Goal: Transaction & Acquisition: Purchase product/service

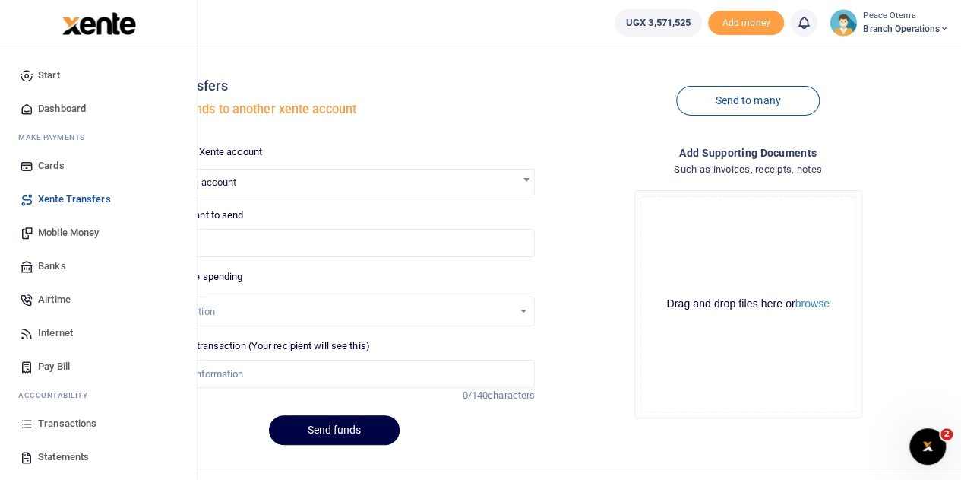
click at [62, 423] on span "Transactions" at bounding box center [67, 423] width 59 height 15
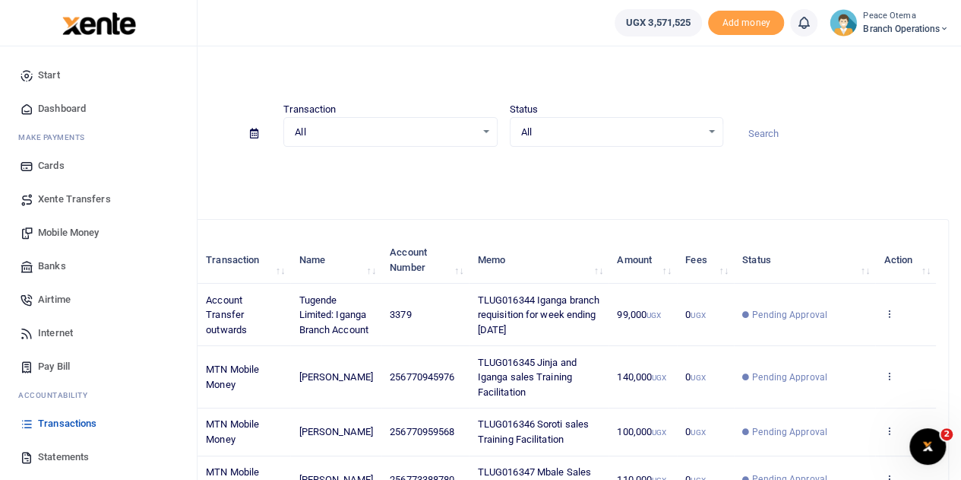
click at [62, 200] on span "Xente Transfers" at bounding box center [74, 199] width 73 height 15
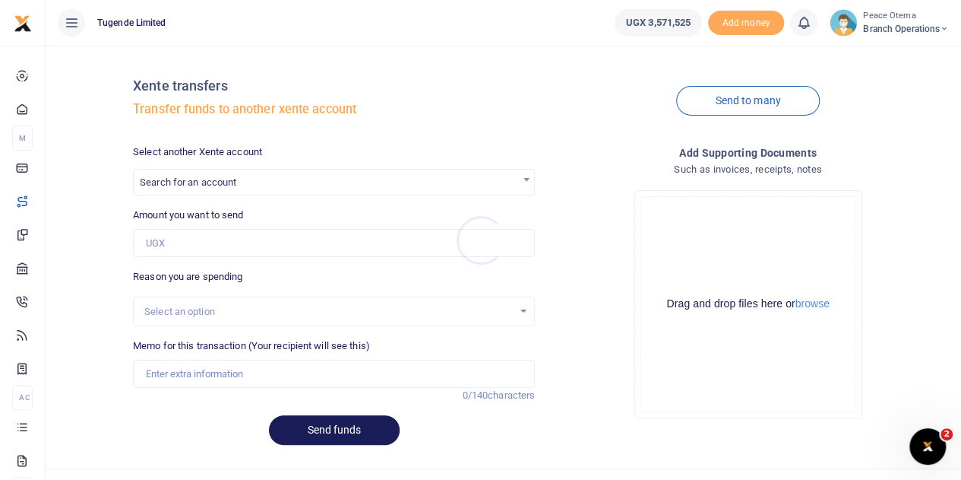
click at [251, 184] on div at bounding box center [480, 240] width 961 height 480
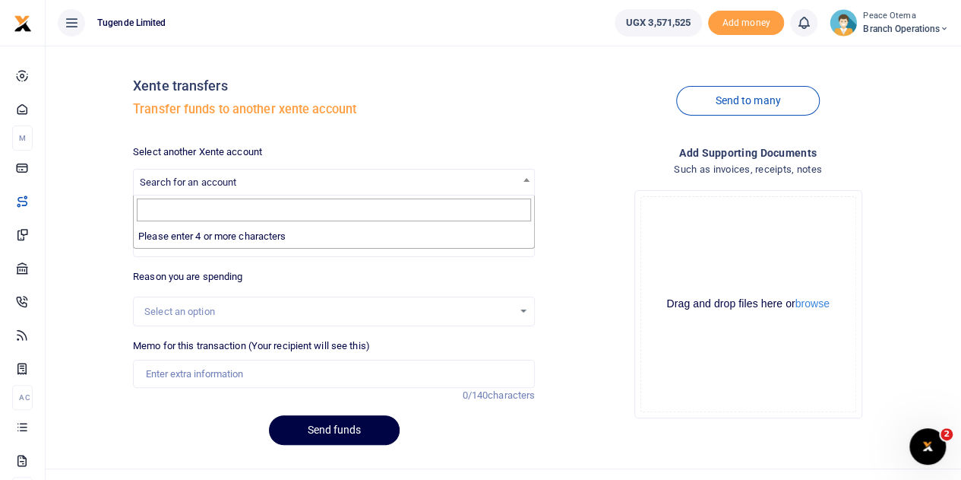
click at [251, 184] on span "Search for an account" at bounding box center [334, 181] width 401 height 24
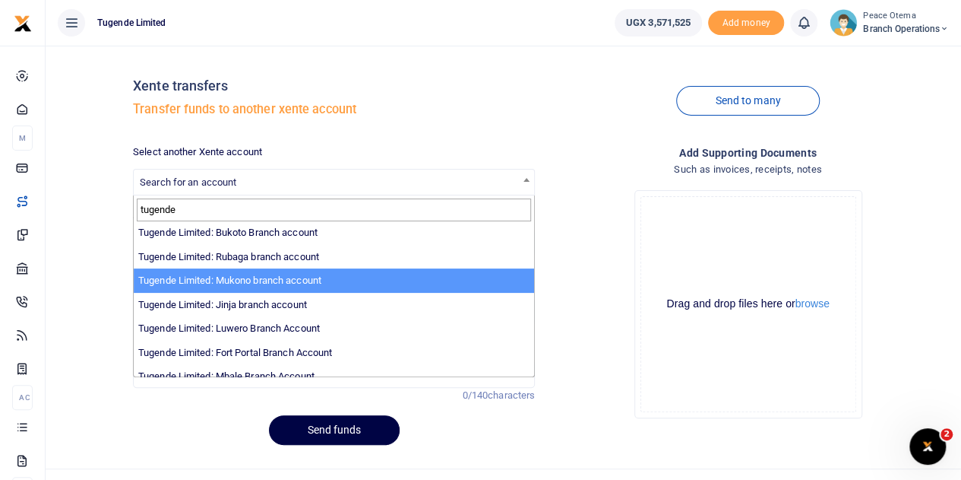
scroll to position [124, 0]
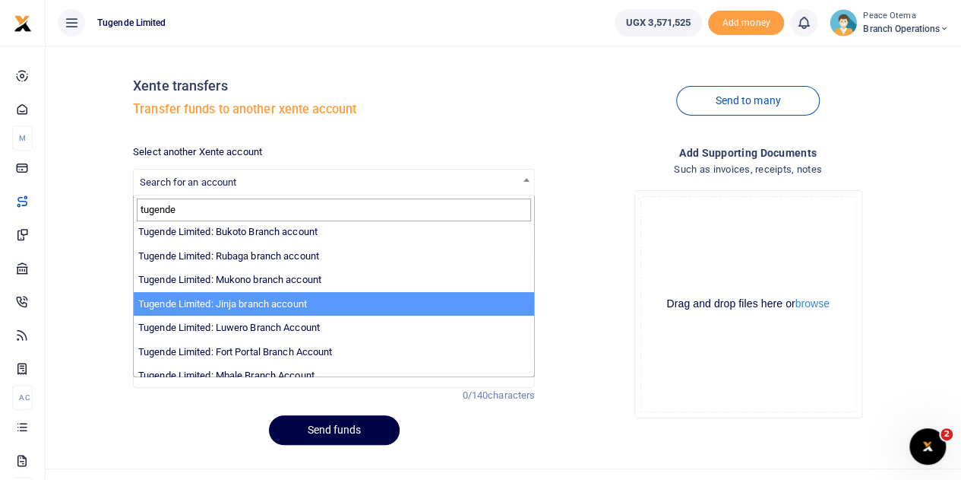
type input "tugende"
select select "3262"
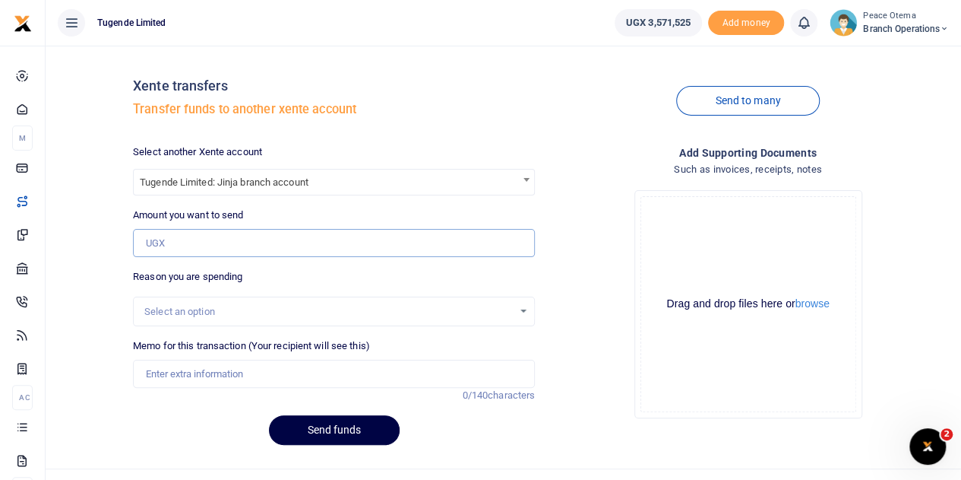
click at [166, 247] on input "Amount you want to send" at bounding box center [334, 243] width 402 height 29
paste input "247,000.00"
type input "247,000"
click at [202, 378] on input "Memo for this transaction (Your recipient will see this)" at bounding box center [334, 373] width 402 height 29
click at [162, 381] on input "Memo for this transaction (Your recipient will see this)" at bounding box center [334, 373] width 402 height 29
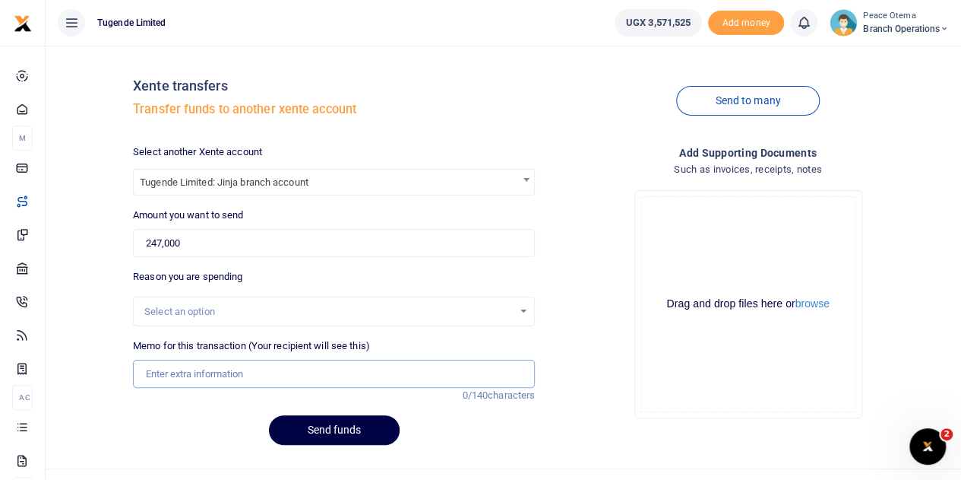
paste input "TLUG-016343"
click at [167, 369] on input "TLUG-016343" at bounding box center [334, 373] width 402 height 29
click at [173, 372] on input "TLUG-016343" at bounding box center [334, 373] width 402 height 29
click at [211, 375] on input "TLUG016343" at bounding box center [334, 373] width 402 height 29
type input "TLUG016343 Jinja branch requisition for week ending 30 Aug 2025"
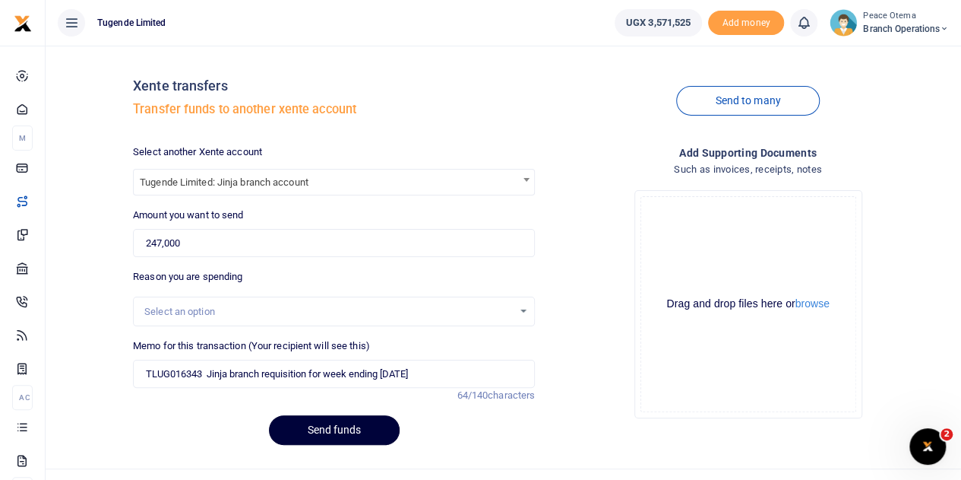
click at [318, 432] on button "Send funds" at bounding box center [334, 430] width 131 height 30
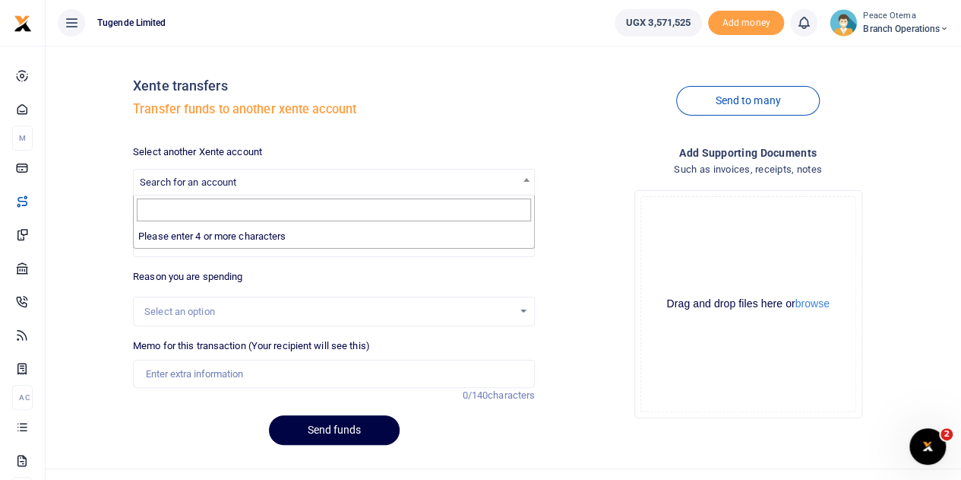
click at [218, 182] on span "Search for an account" at bounding box center [188, 181] width 97 height 11
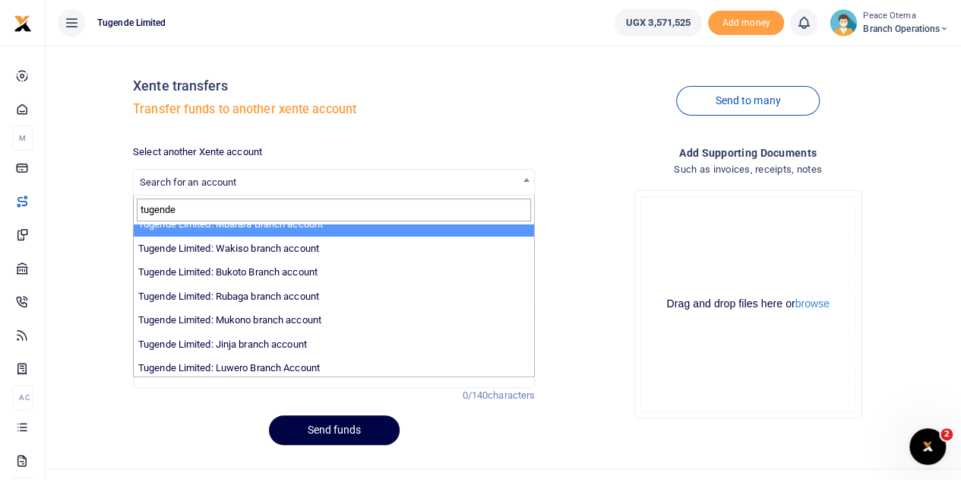
scroll to position [84, 0]
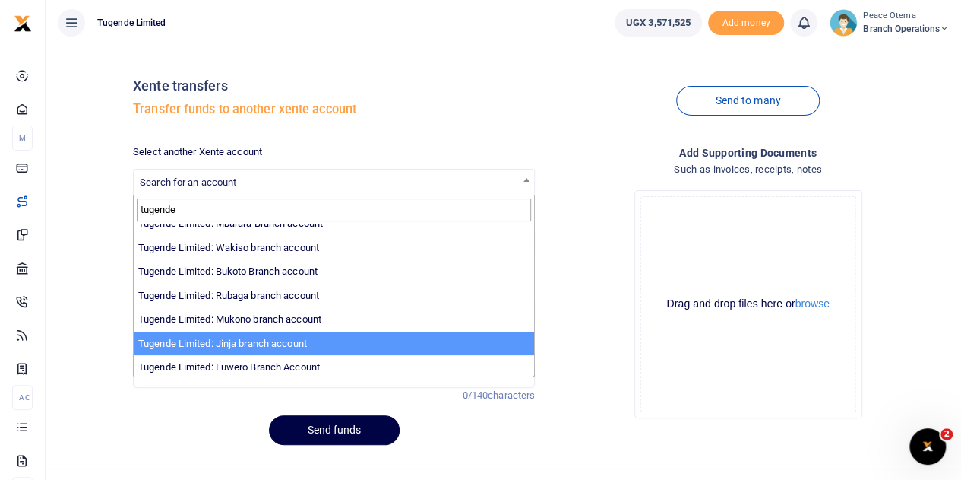
type input "tugende"
select select "3262"
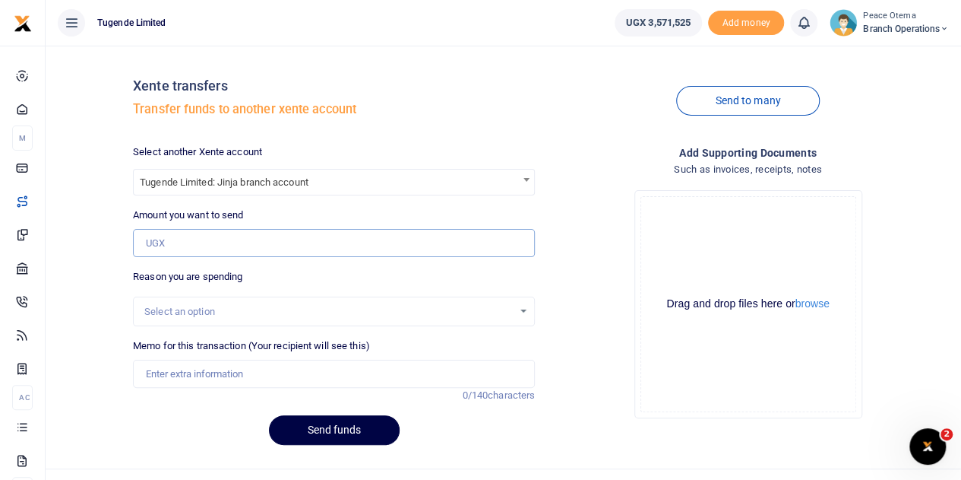
click at [172, 239] on input "Amount you want to send" at bounding box center [334, 243] width 402 height 29
paste input "TLUG-016342"
type input "N"
drag, startPoint x: 160, startPoint y: 248, endPoint x: 123, endPoint y: 244, distance: 36.7
click at [123, 244] on div "Xente transfers Transfer funds to another xente account Send to many Select ano…" at bounding box center [504, 257] width 904 height 399
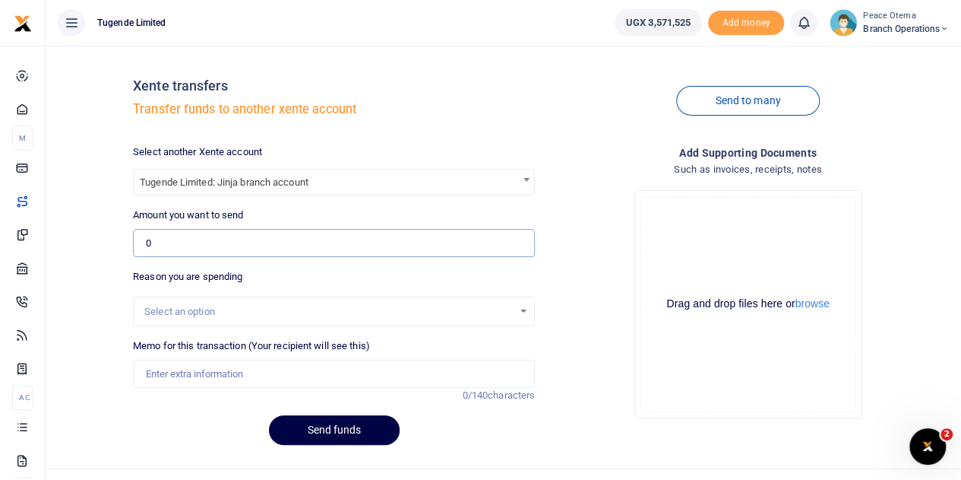
paste input "350,000.0"
type input "350,000"
click at [195, 370] on input "Memo for this transaction (Your recipient will see this)" at bounding box center [334, 373] width 402 height 29
paste input "TLUG-016342"
click at [157, 381] on input "TLUG-016342" at bounding box center [334, 373] width 402 height 29
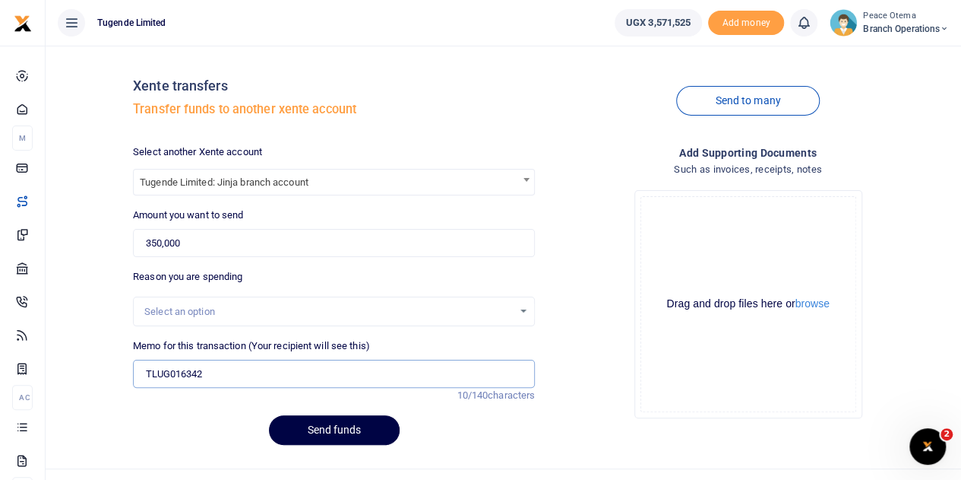
click at [210, 369] on input "TLUG016342" at bounding box center [334, 373] width 402 height 29
click at [223, 376] on input "TLUG016342" at bounding box center [334, 373] width 402 height 29
paste input "Jinja Clients refreshments for Referral program meeting"
type input "TLUG016342 Jinja Clients refreshments for Referral program meeting"
click at [309, 434] on button "Send funds" at bounding box center [334, 430] width 131 height 30
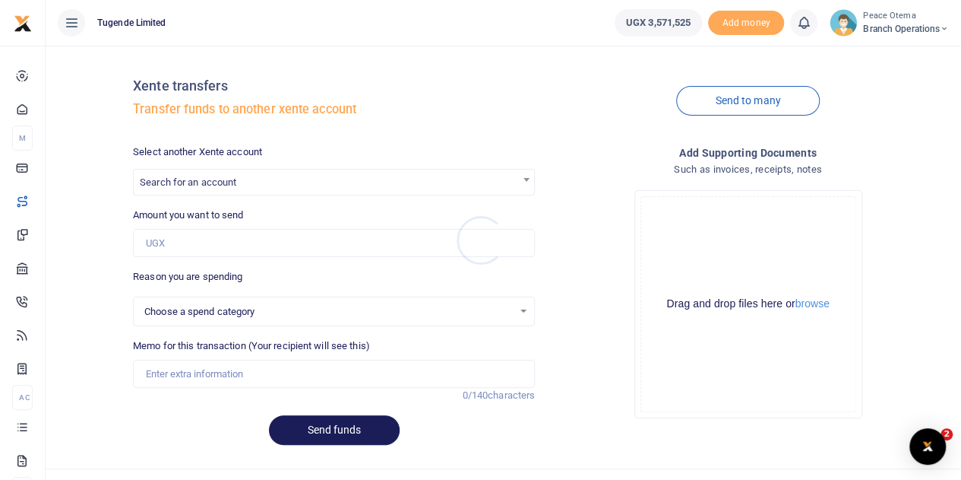
select select
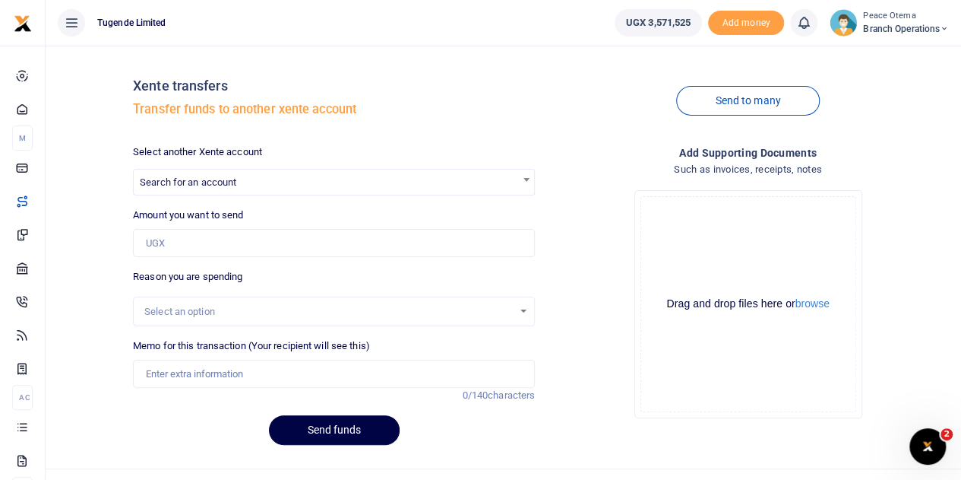
click at [228, 182] on span "Search for an account" at bounding box center [188, 181] width 97 height 11
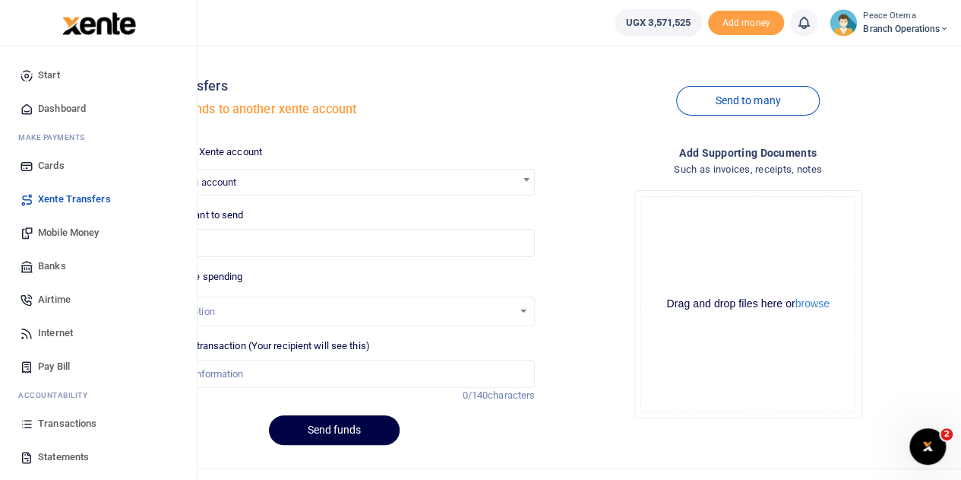
click at [60, 238] on span "Mobile Money" at bounding box center [68, 232] width 61 height 15
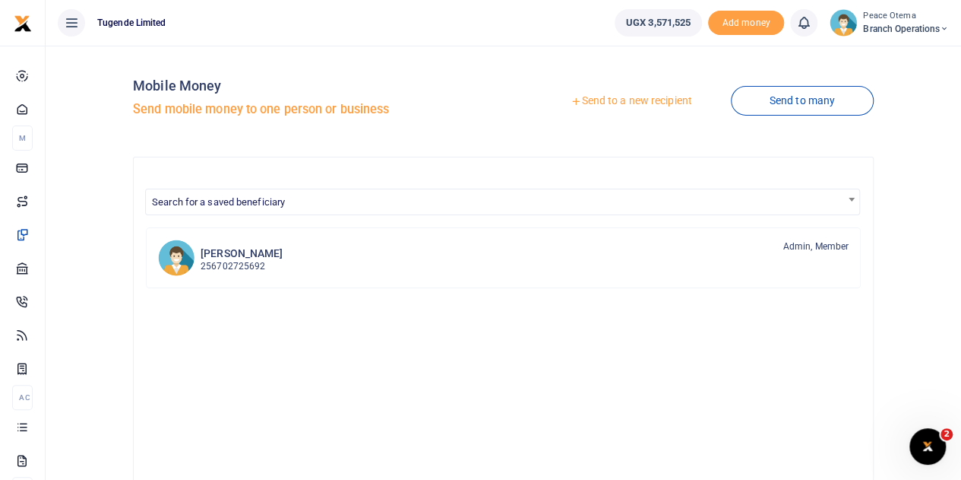
click at [571, 97] on icon at bounding box center [576, 101] width 11 height 11
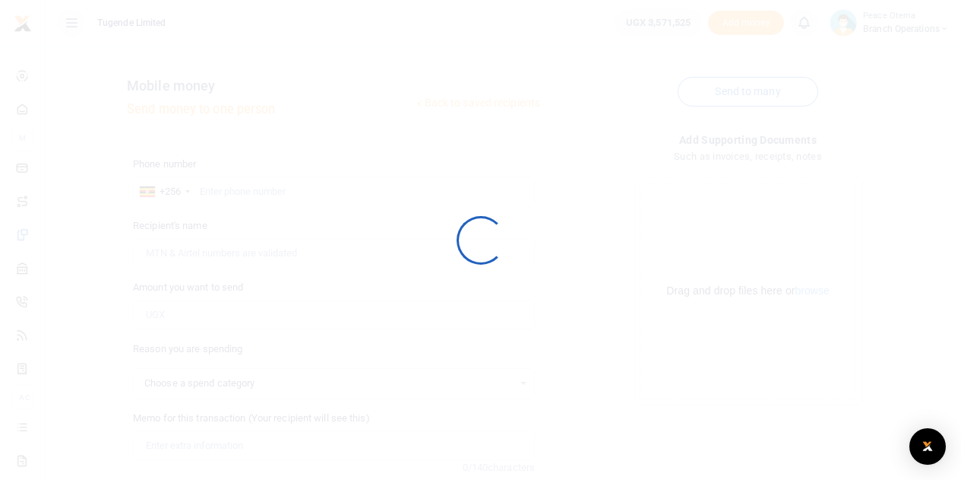
select select
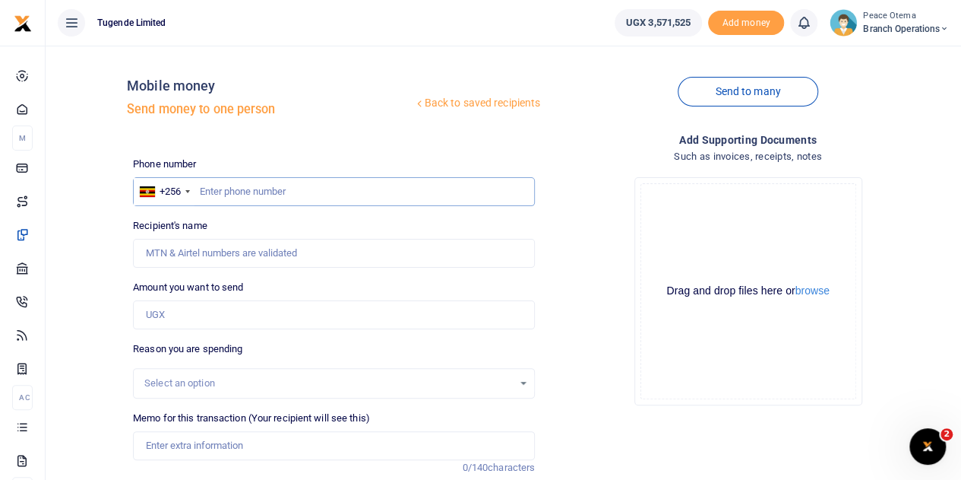
click at [210, 190] on input "text" at bounding box center [334, 191] width 402 height 29
type input "7"
paste input "0782820340"
click at [216, 193] on input "text" at bounding box center [334, 191] width 402 height 29
type input "0782820340"
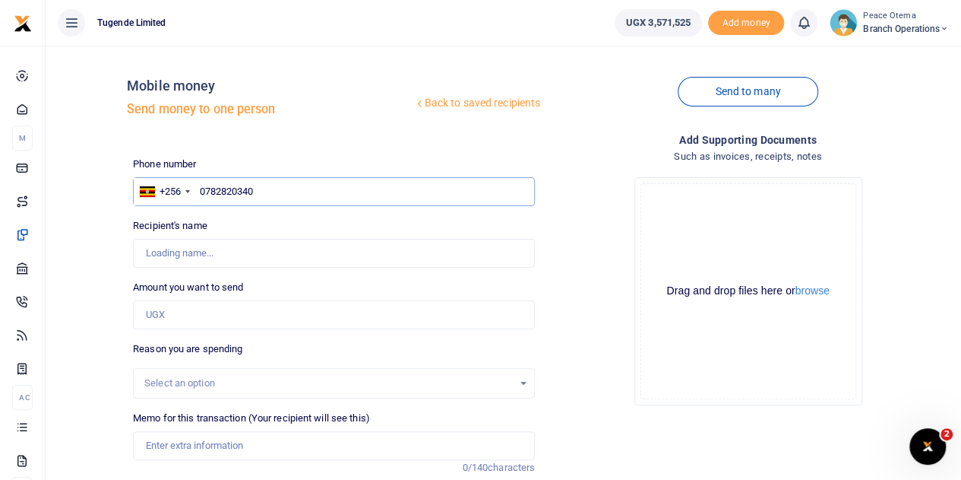
type input "Patrick Asiimwe"
type input "782820340"
click at [173, 310] on input "Amount you want to send" at bounding box center [334, 314] width 402 height 29
type input "700,000"
click at [187, 445] on input "Memo for this transaction (Your recipient will see this)" at bounding box center [334, 445] width 402 height 29
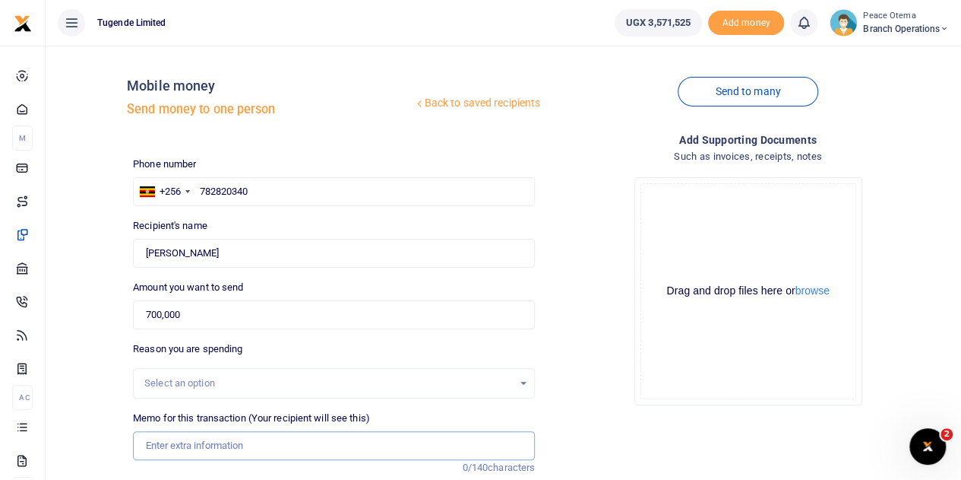
click at [165, 455] on input "Memo for this transaction (Your recipient will see this)" at bounding box center [334, 445] width 402 height 29
paste input "TLUG-016330"
click at [215, 445] on input "TLUG016330" at bounding box center [334, 445] width 402 height 29
paste input "Jinja branch requisition for transport reimbursement for Clients who will atten…"
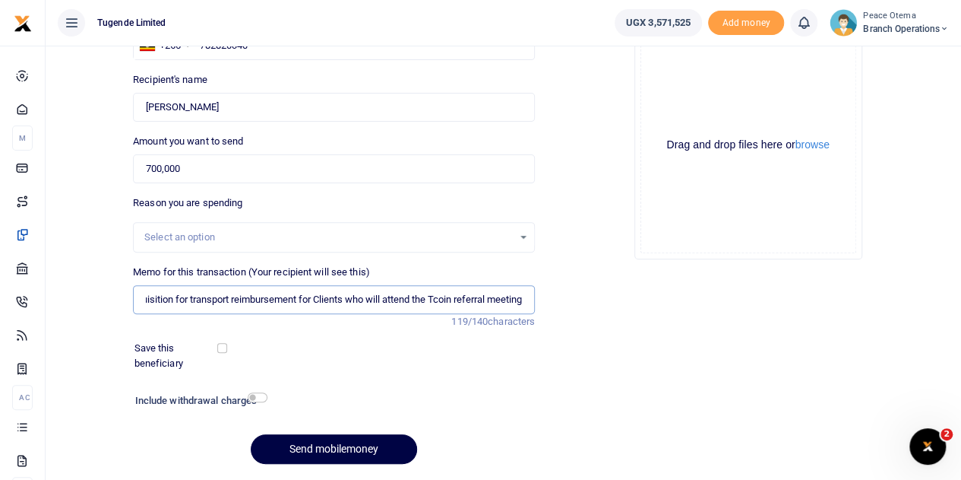
scroll to position [162, 0]
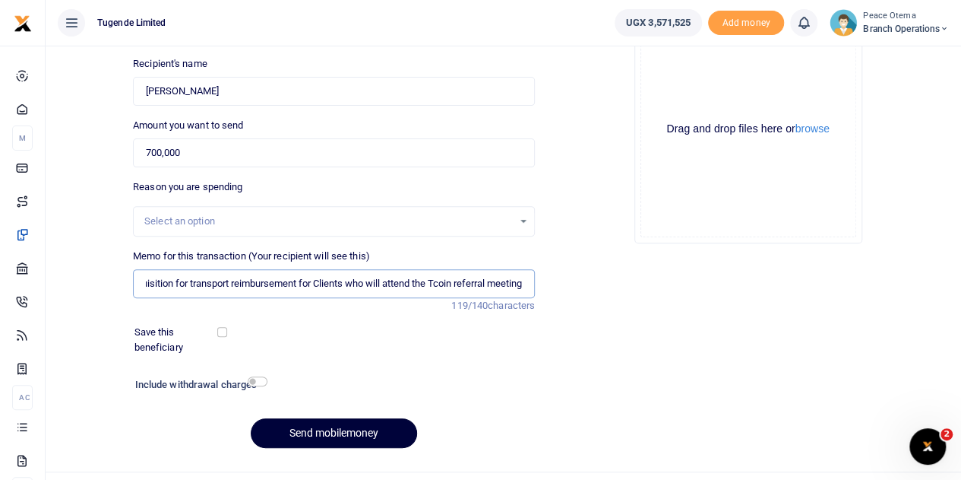
type input "TLUG016330 Jinja branch requisition for transport reimbursement for Clients who…"
click at [301, 439] on button "Send mobilemoney" at bounding box center [334, 433] width 166 height 30
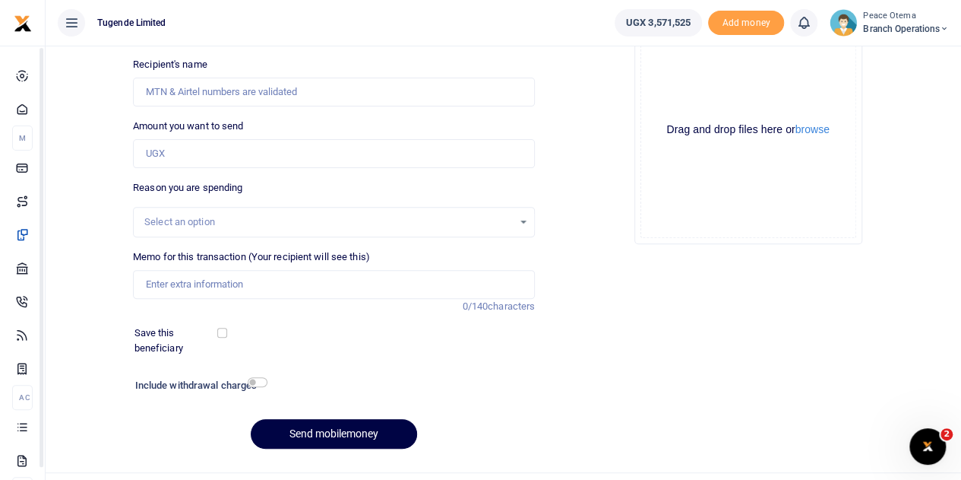
click at [201, 207] on div "Select an option" at bounding box center [334, 222] width 402 height 30
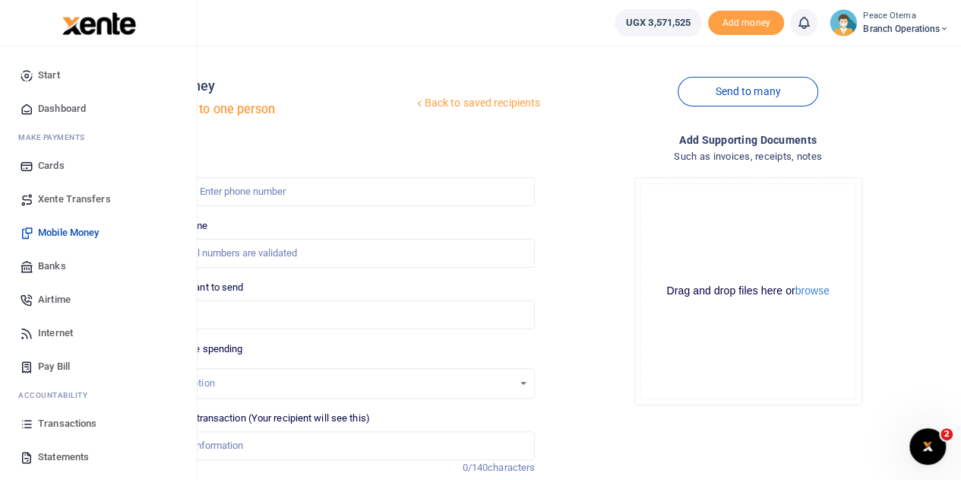
click at [62, 192] on span "Xente Transfers" at bounding box center [74, 199] width 73 height 15
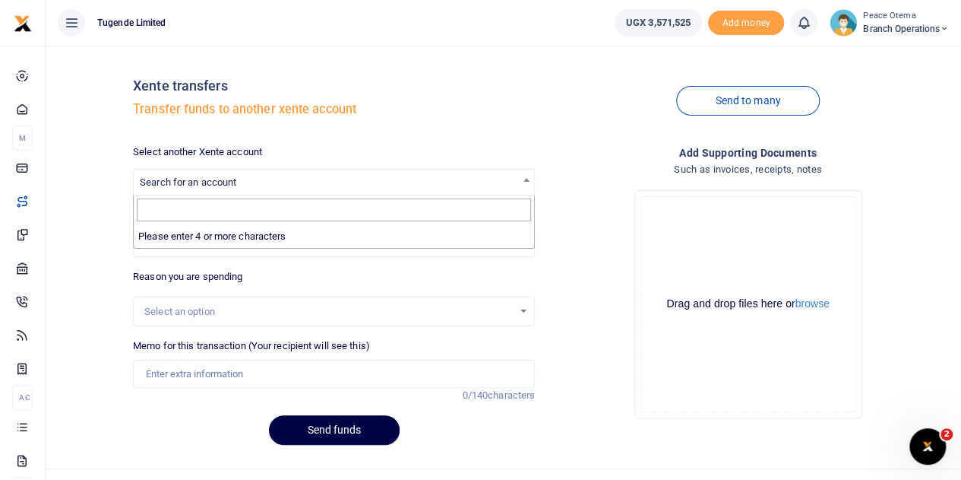
click at [187, 179] on span "Search for an account" at bounding box center [188, 181] width 97 height 11
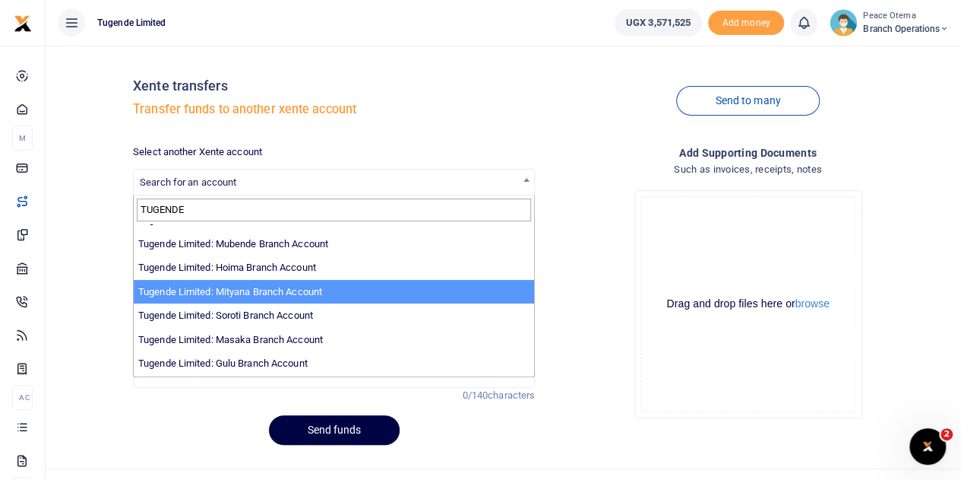
scroll to position [283, 0]
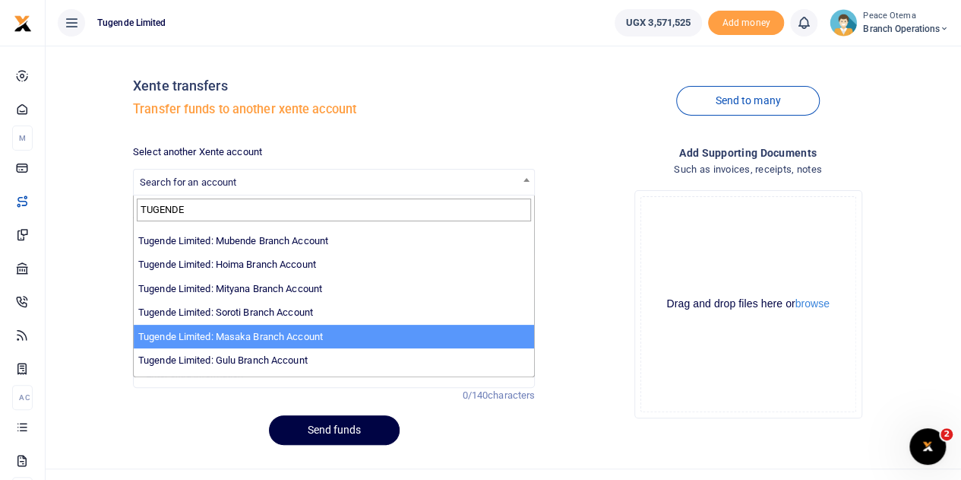
type input "TUGENDE"
select select "3352"
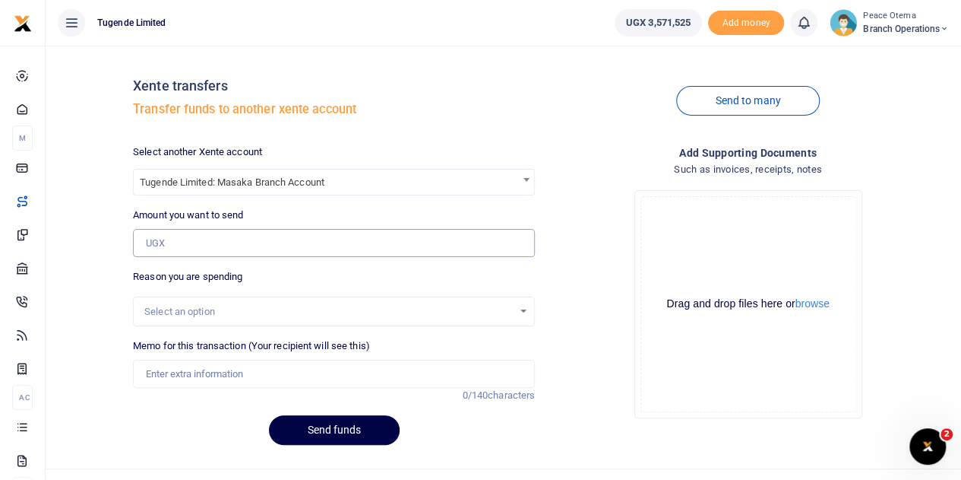
click at [177, 233] on input "Amount you want to send" at bounding box center [334, 243] width 402 height 29
click at [175, 243] on input "Amount you want to send" at bounding box center [334, 243] width 402 height 29
paste input "273,500.00"
type input "273,500"
click at [172, 370] on input "Memo for this transaction (Your recipient will see this)" at bounding box center [334, 373] width 402 height 29
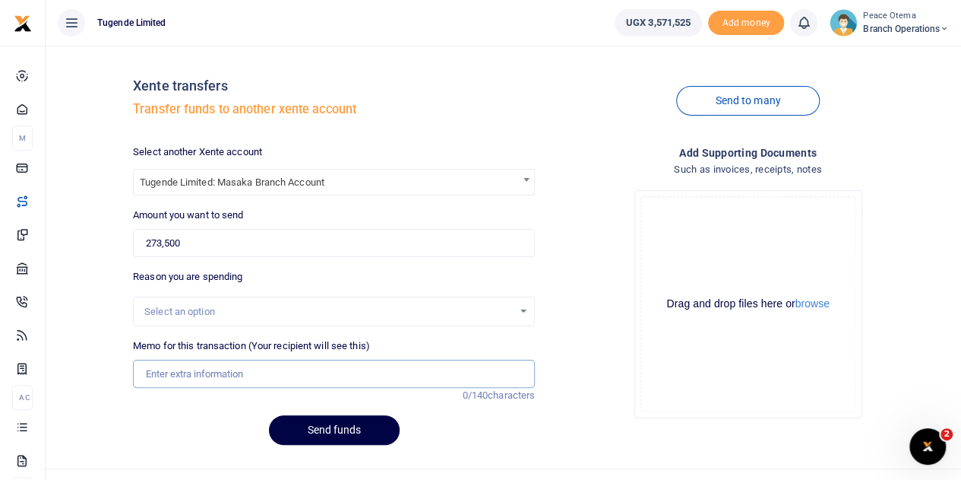
paste input "TLUG-016325"
click at [223, 372] on input "TLUG016325" at bounding box center [334, 373] width 402 height 29
click at [229, 369] on input "TLUG016325" at bounding box center [334, 373] width 402 height 29
paste input "TLUG-016324"
click at [277, 378] on input "TLUG016325 TLUG016324" at bounding box center [334, 373] width 402 height 29
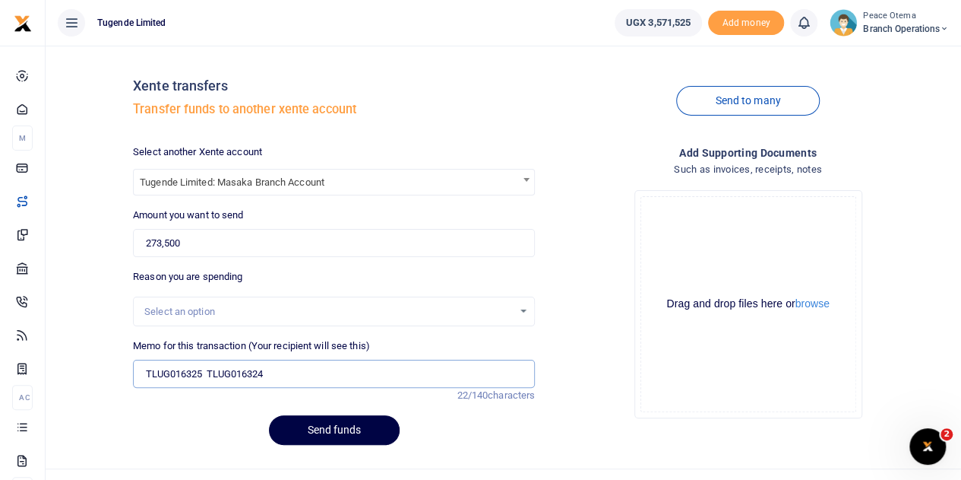
click at [277, 378] on input "TLUG016325 TLUG016324" at bounding box center [334, 373] width 402 height 29
click at [283, 372] on input "TLUG016325 TLUG016324" at bounding box center [334, 373] width 402 height 29
paste input "TLUG-016281"
click at [359, 370] on input "TLUG016325 TLUG016324 TLUG016281" at bounding box center [334, 373] width 402 height 29
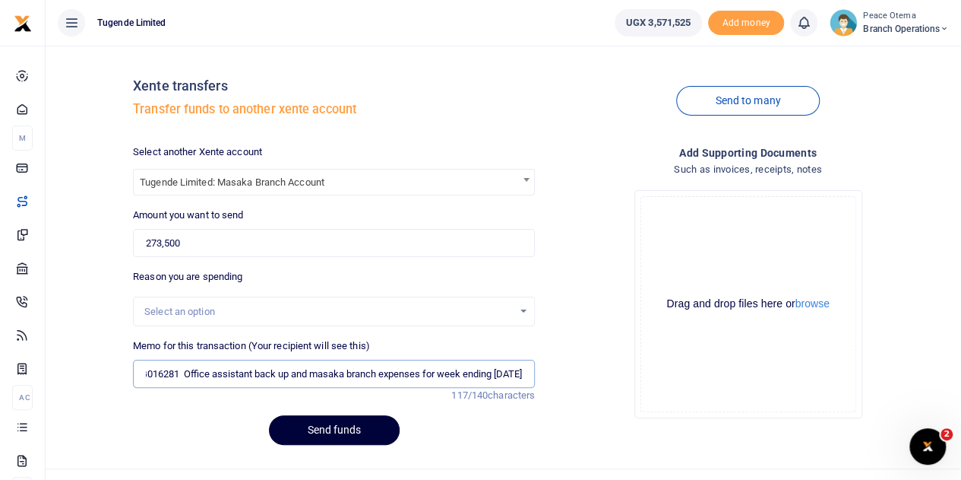
type input "TLUG016325 TLUG016324 TLUG016281 Office assistant back up and masaka branch exp…"
click at [312, 429] on button "Send funds" at bounding box center [334, 430] width 131 height 30
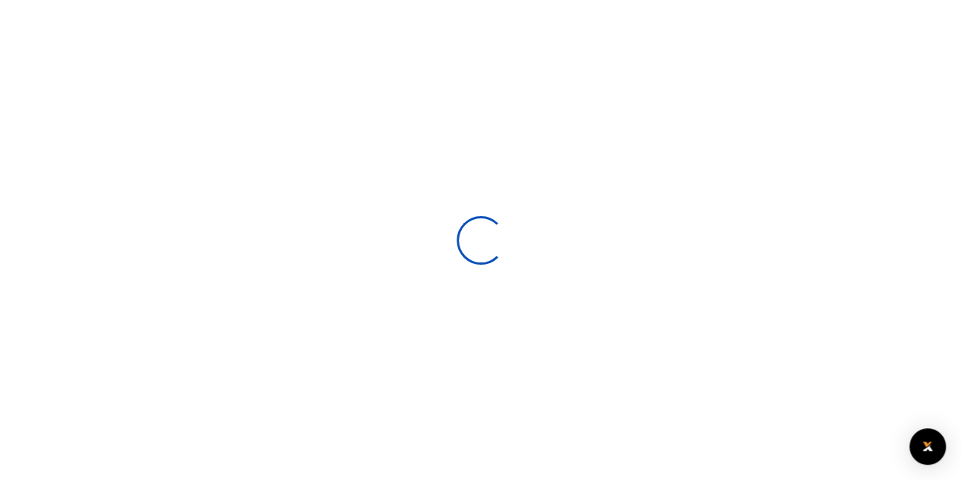
select select
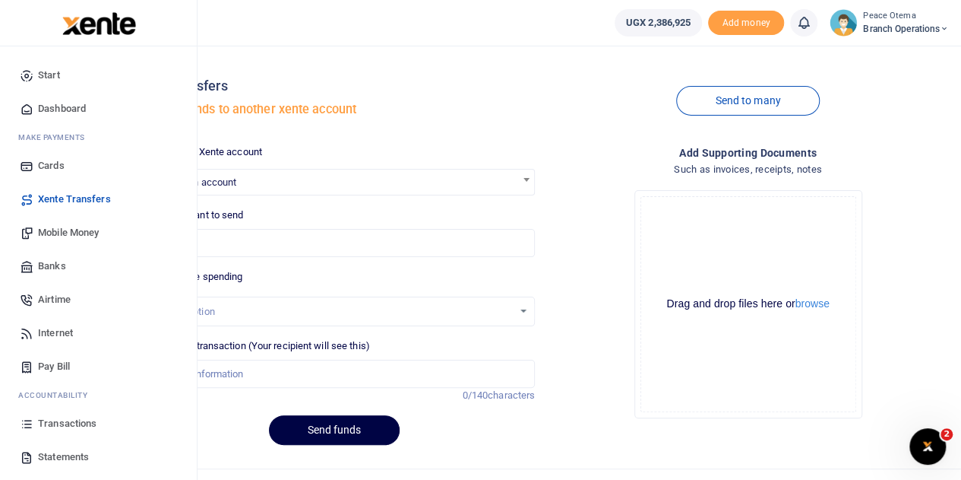
click at [62, 232] on span "Mobile Money" at bounding box center [68, 232] width 61 height 15
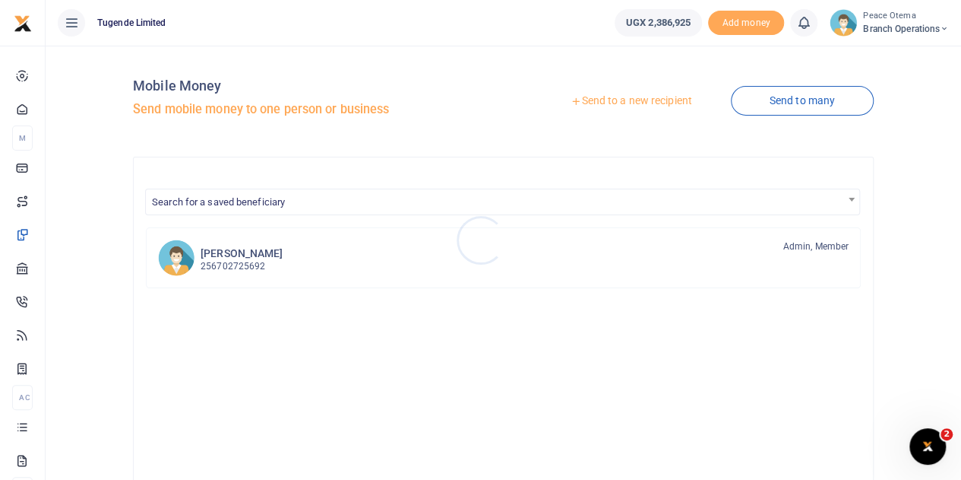
click at [570, 100] on div at bounding box center [480, 240] width 961 height 480
click at [571, 100] on icon at bounding box center [576, 101] width 11 height 11
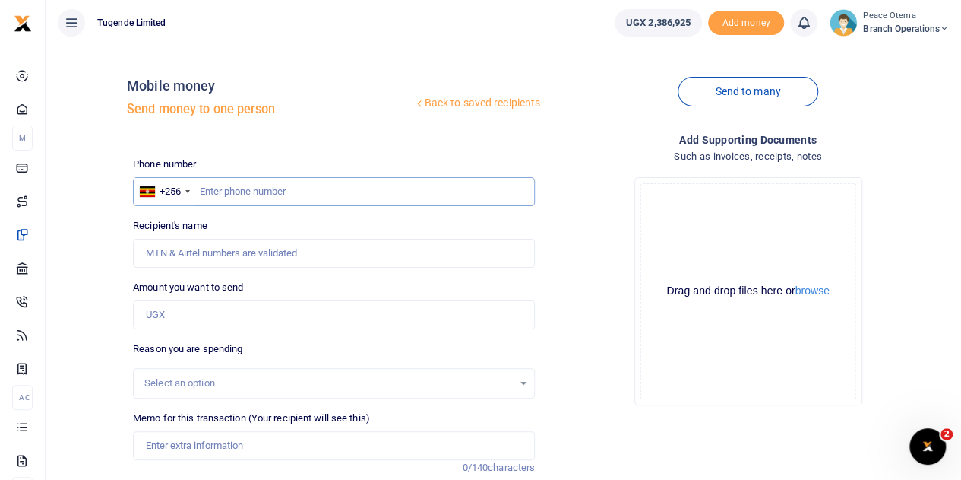
click at [211, 188] on input "text" at bounding box center [334, 191] width 402 height 29
click at [228, 193] on input "705" at bounding box center [334, 191] width 402 height 29
type input "705793932"
click at [174, 325] on input "Amount you want to send" at bounding box center [334, 314] width 402 height 29
type input "Edith Nanteza"
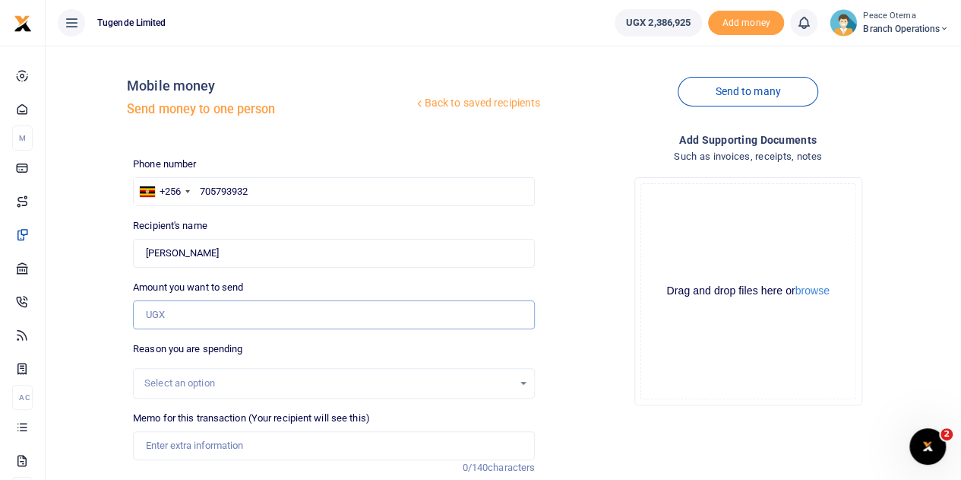
click at [160, 323] on input "Amount you want to send" at bounding box center [334, 314] width 402 height 29
type input "48,000"
click at [181, 436] on input "Memo for this transaction (Your recipient will see this)" at bounding box center [334, 445] width 402 height 29
paste input "TLUG-016329"
click at [187, 446] on input "Memo for this transaction (Your recipient will see this)" at bounding box center [334, 445] width 402 height 29
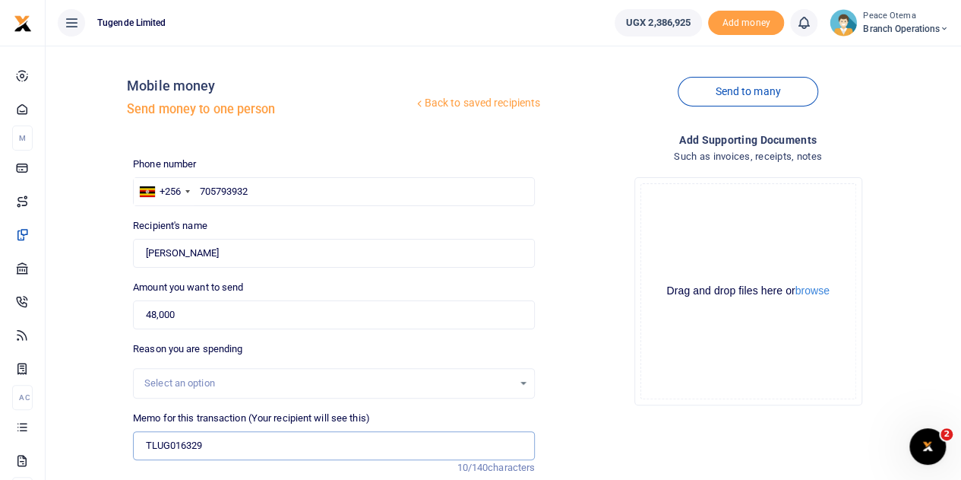
click at [209, 449] on input "TLUG016329" at bounding box center [334, 445] width 402 height 29
click at [211, 443] on input "TLUG016329" at bounding box center [334, 445] width 402 height 29
paste input "Masaka Office cleaning Requisition Week Ending 23.08.25"
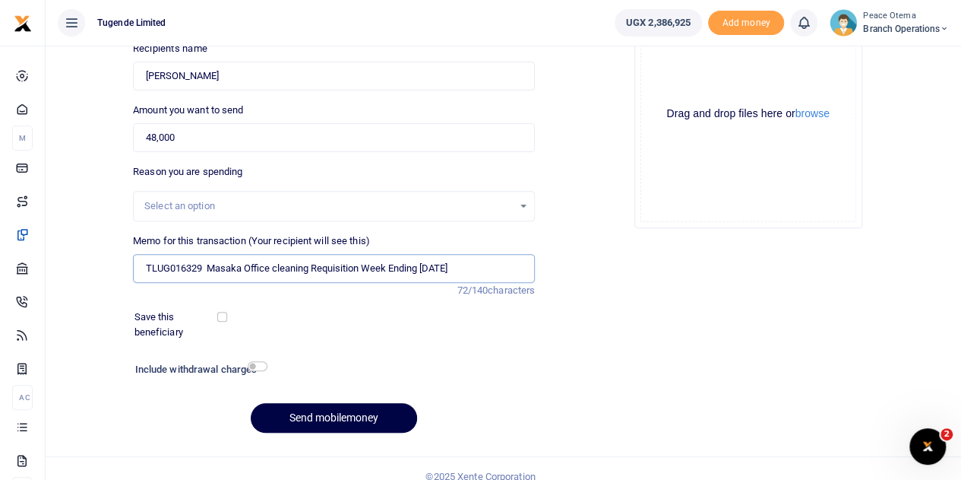
scroll to position [185, 0]
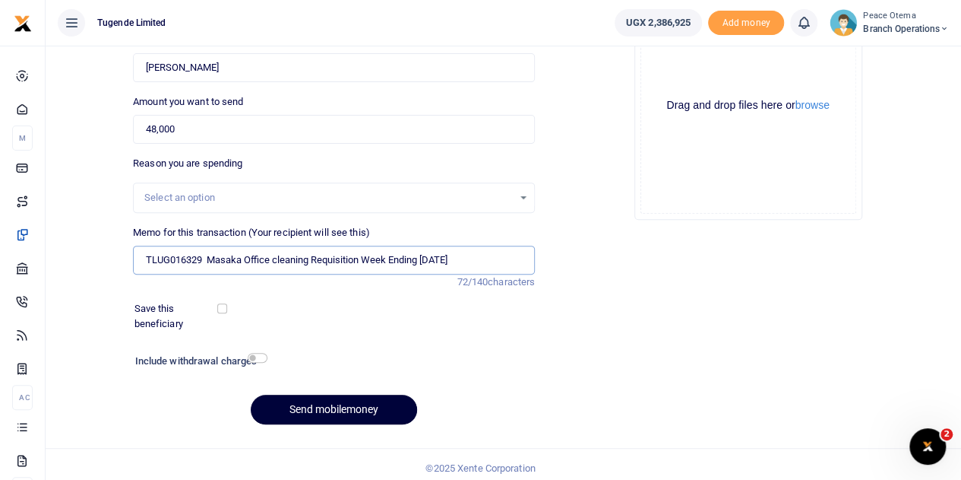
type input "TLUG016329 Masaka Office cleaning Requisition Week Ending 23rd Aug 2025"
click at [310, 412] on button "Send mobilemoney" at bounding box center [334, 409] width 166 height 30
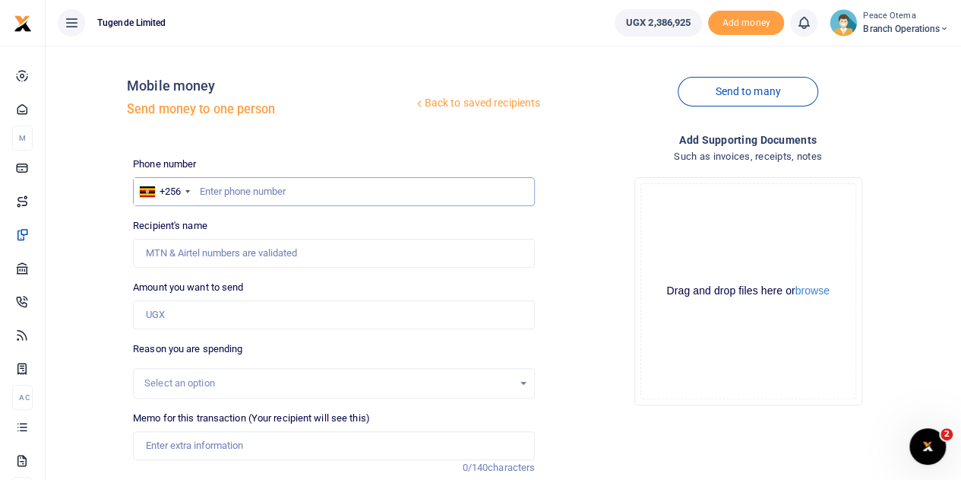
click at [208, 188] on input "text" at bounding box center [334, 191] width 402 height 29
paste input "77715139"
type input "77715139"
click at [160, 311] on input "Amount you want to send" at bounding box center [334, 314] width 402 height 29
type input "130,000"
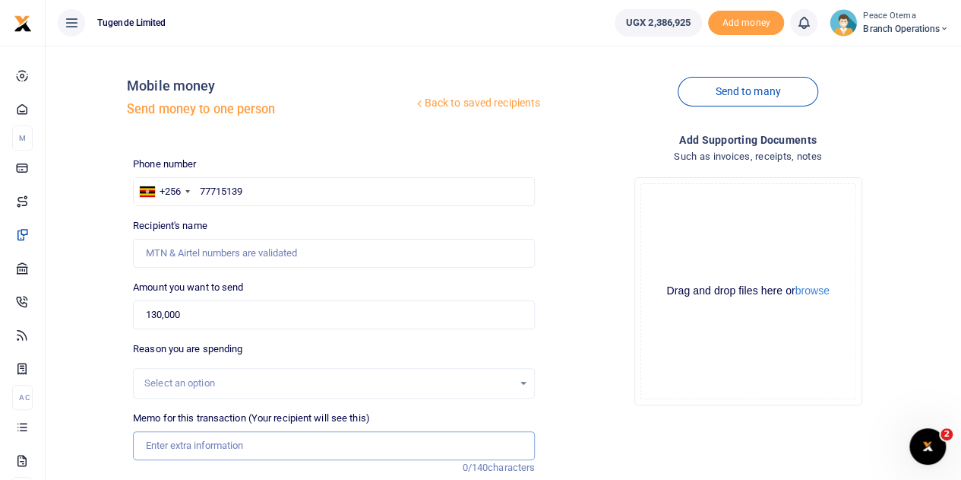
click at [180, 443] on input "Memo for this transaction (Your recipient will see this)" at bounding box center [334, 445] width 402 height 29
click at [184, 242] on input "Recipient's name" at bounding box center [334, 253] width 402 height 29
click at [334, 36] on ul "Tugende Limited" at bounding box center [324, 23] width 557 height 46
click at [226, 255] on input "Recipient's name" at bounding box center [334, 253] width 402 height 29
click at [201, 190] on input "77715139" at bounding box center [334, 191] width 402 height 29
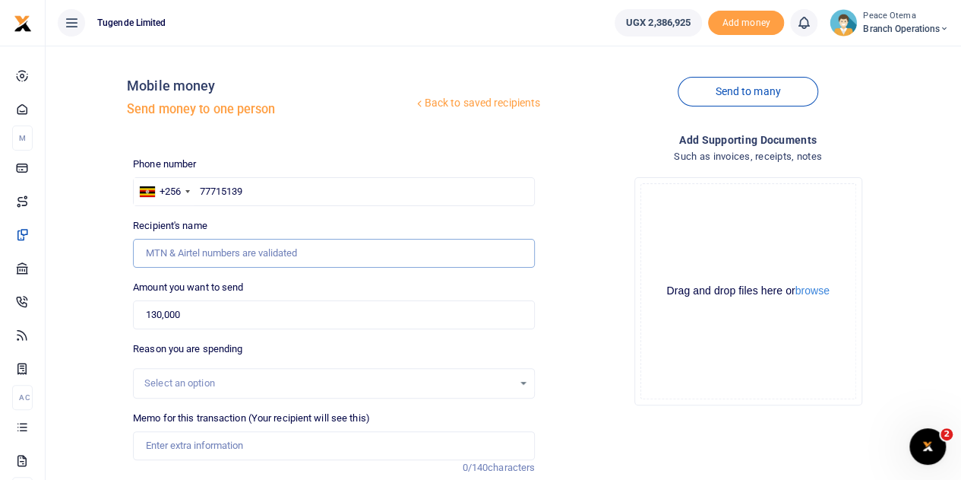
click at [359, 250] on input "Recipient's name" at bounding box center [334, 253] width 402 height 29
drag, startPoint x: 254, startPoint y: 191, endPoint x: 195, endPoint y: 189, distance: 59.3
click at [195, 189] on div "+256 Uganda +256 77715139" at bounding box center [334, 191] width 402 height 29
paste input "5448959"
type input "754489599"
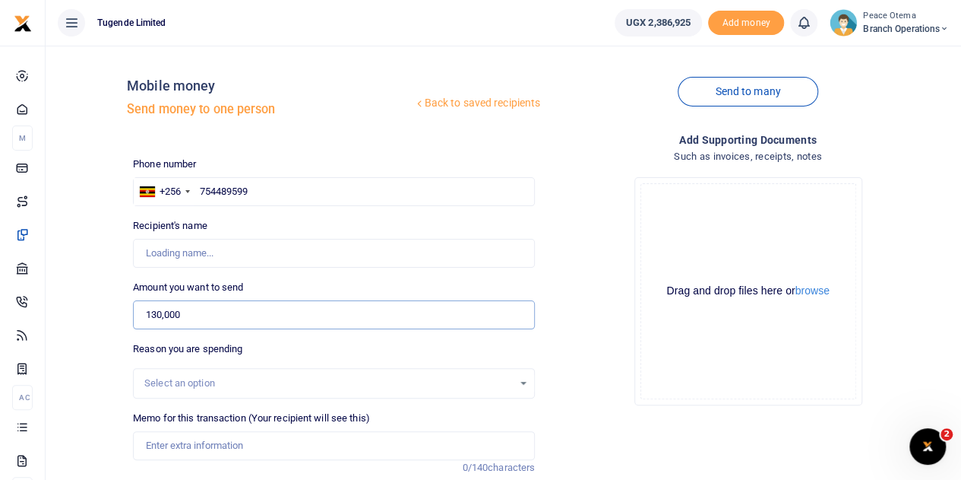
click at [191, 320] on input "130,000" at bounding box center [334, 314] width 402 height 29
drag, startPoint x: 191, startPoint y: 320, endPoint x: 102, endPoint y: 316, distance: 89.0
click at [102, 316] on div "Back to saved recipients Mobile money Send money to one person Send to many Pho…" at bounding box center [504, 340] width 904 height 564
type input "0"
type input "Cyrus Arimpa"
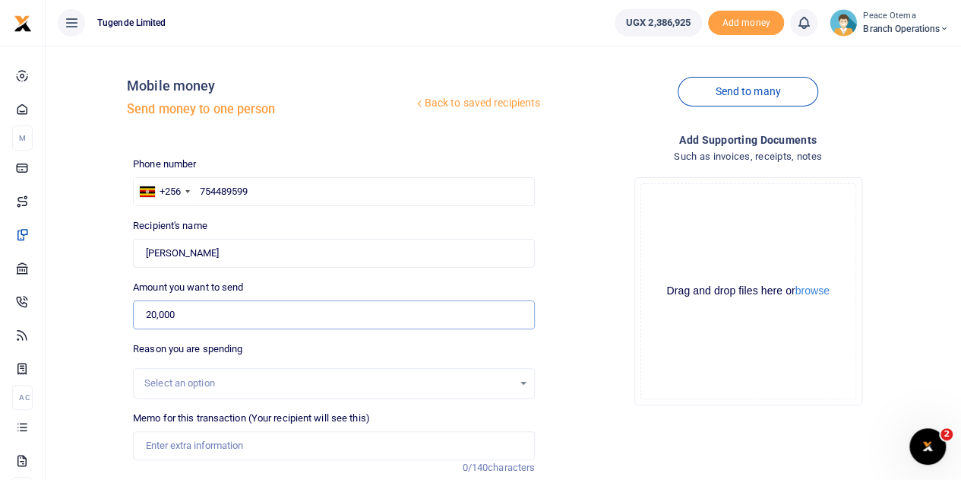
type input "20,000"
click at [181, 441] on input "Memo for this transaction (Your recipient will see this)" at bounding box center [334, 445] width 402 height 29
paste input "TLUG-016293"
click at [228, 454] on input "TLUG016293" at bounding box center [334, 445] width 402 height 29
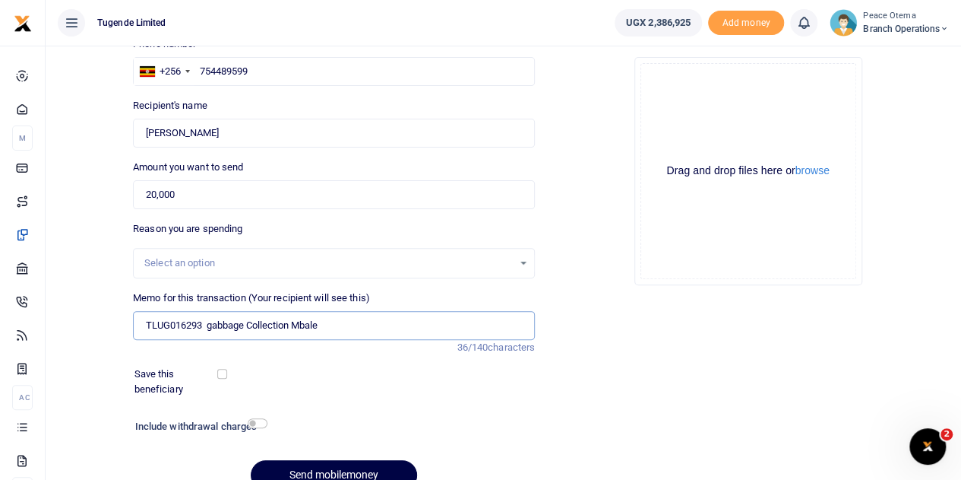
scroll to position [192, 0]
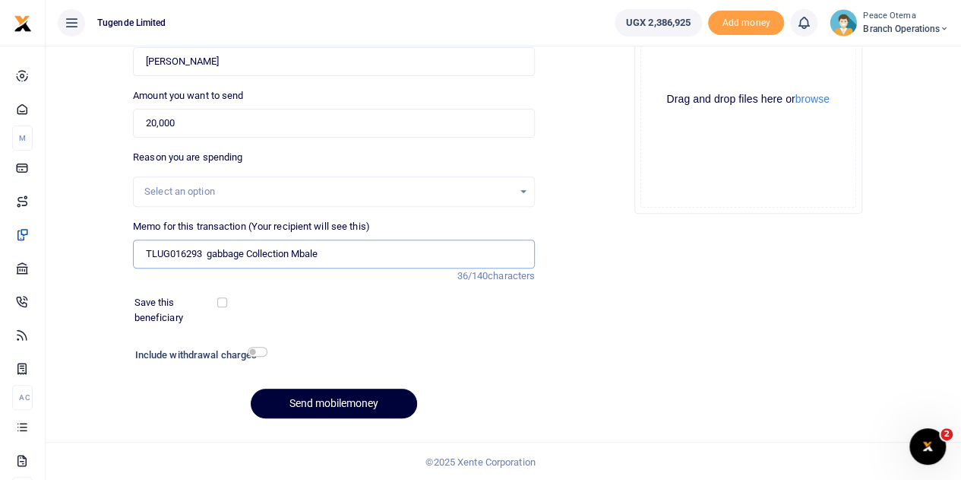
type input "TLUG016293 gabbage Collection Mbale"
click at [298, 399] on button "Send mobilemoney" at bounding box center [334, 403] width 166 height 30
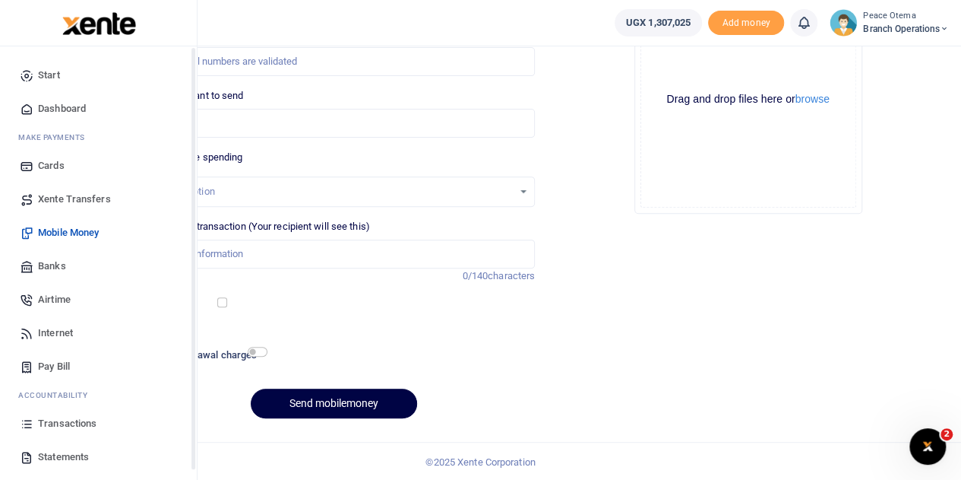
click at [59, 199] on span "Xente Transfers" at bounding box center [74, 199] width 73 height 15
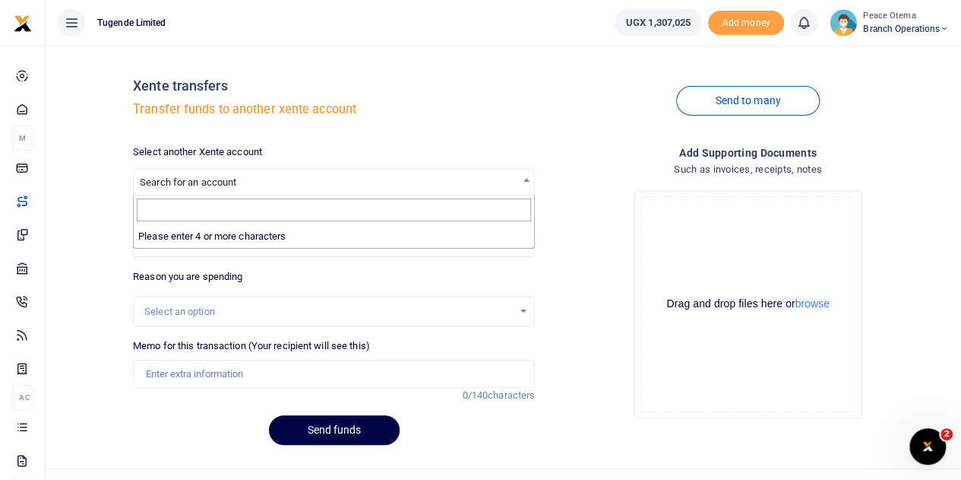
click at [204, 185] on span "Search for an account" at bounding box center [188, 181] width 97 height 11
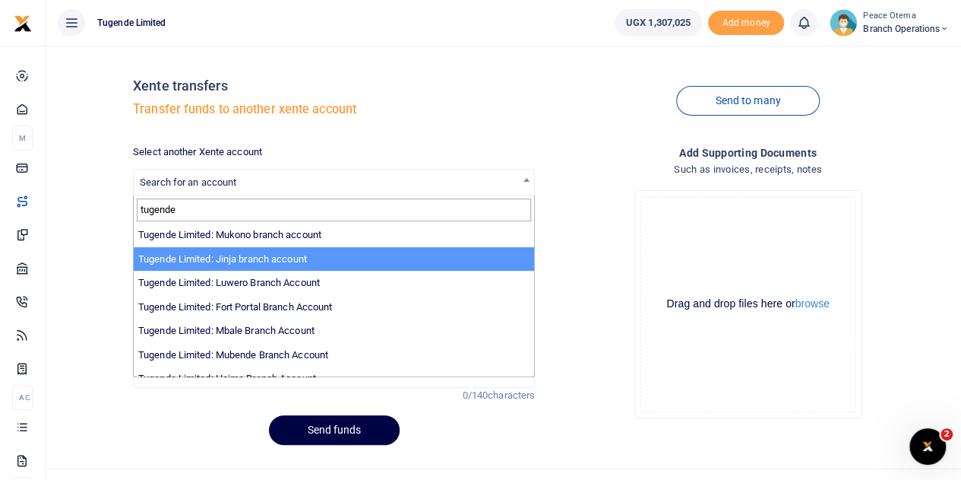
scroll to position [183, 0]
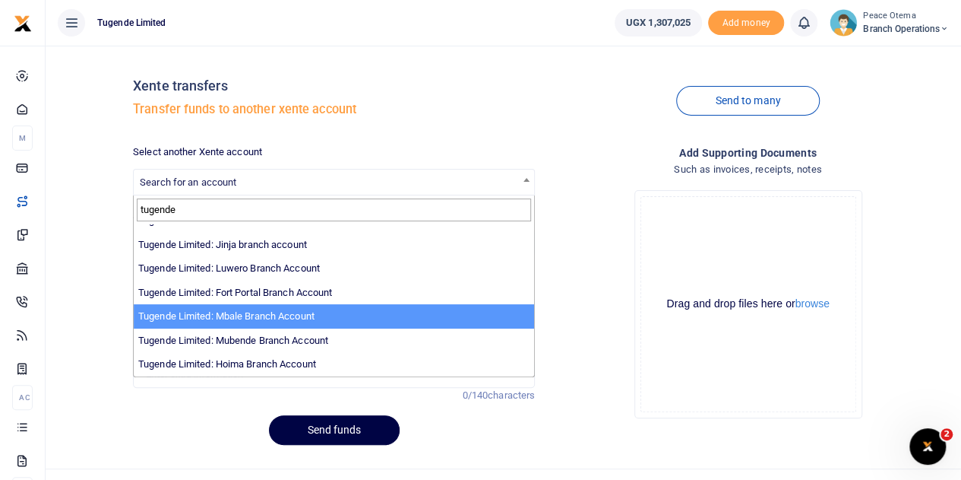
type input "tugende"
select select "3347"
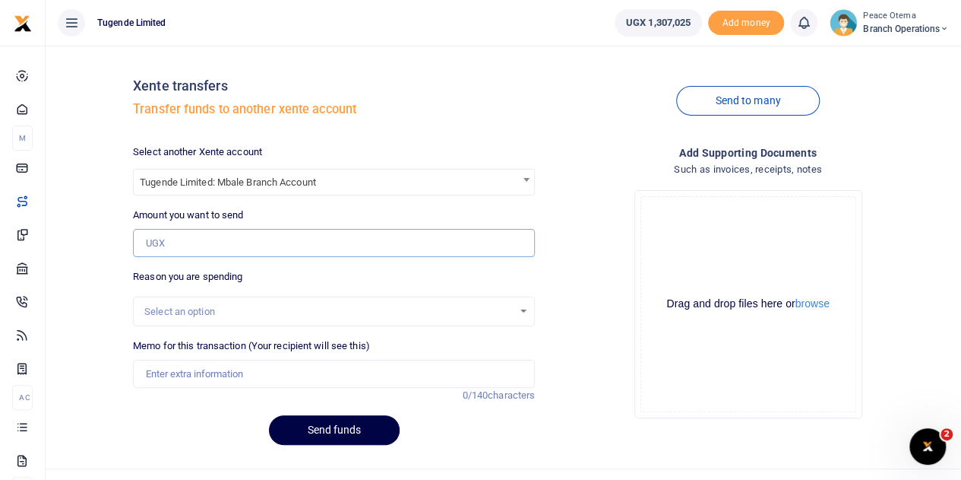
click at [178, 244] on input "Amount you want to send" at bounding box center [334, 243] width 402 height 29
paste input "419,000.00"
type input "419,000"
click at [191, 375] on input "Memo for this transaction (Your recipient will see this)" at bounding box center [334, 373] width 402 height 29
click at [161, 370] on input "Memo for this transaction (Your recipient will see this)" at bounding box center [334, 373] width 402 height 29
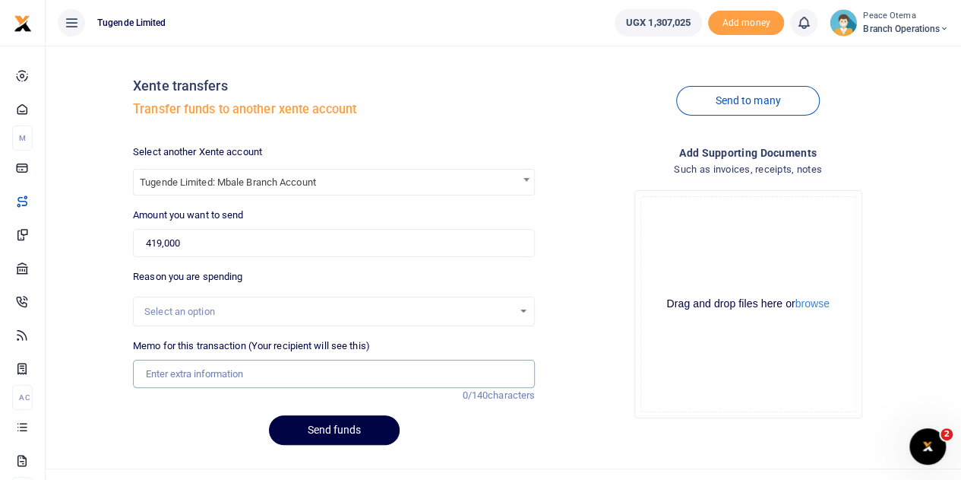
paste input "TLUG-016380"
click at [238, 371] on input "TLUG016380" at bounding box center [334, 373] width 402 height 29
click at [236, 378] on input "TLUG016380 and" at bounding box center [334, 373] width 402 height 29
paste input "TLUG-016195"
click at [298, 379] on input "TLUG016380 and TLUG016195" at bounding box center [334, 373] width 402 height 29
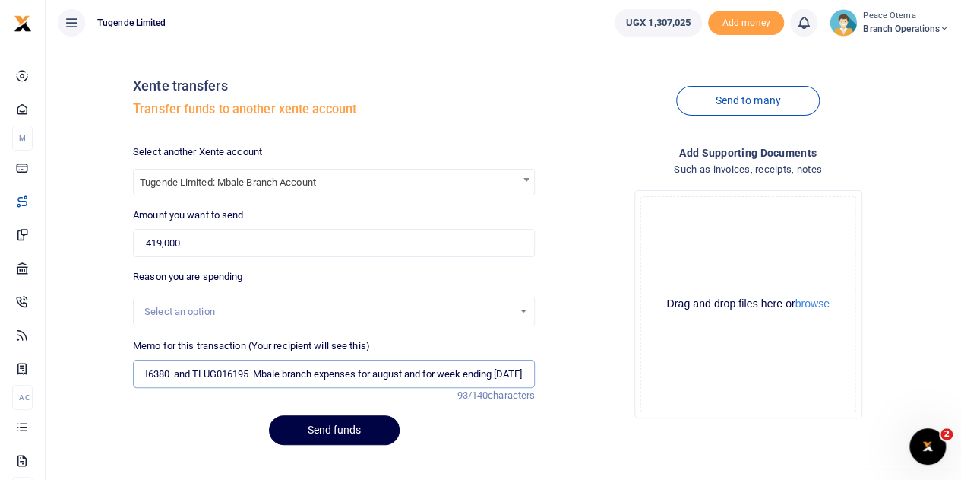
scroll to position [0, 76]
type input "TLUG016380 and TLUG016195 Mbale branch expenses for august and for week ending …"
click at [307, 428] on button "Send funds" at bounding box center [334, 430] width 131 height 30
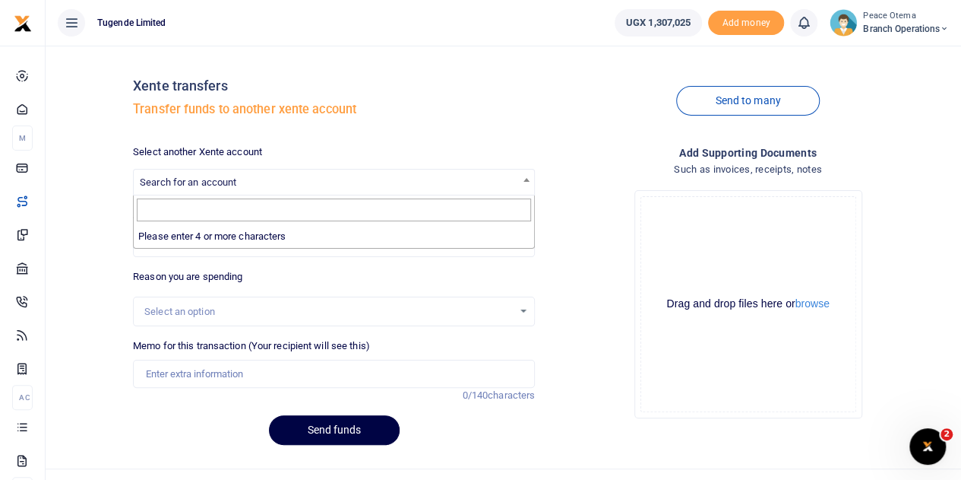
click at [188, 185] on span "Search for an account" at bounding box center [188, 181] width 97 height 11
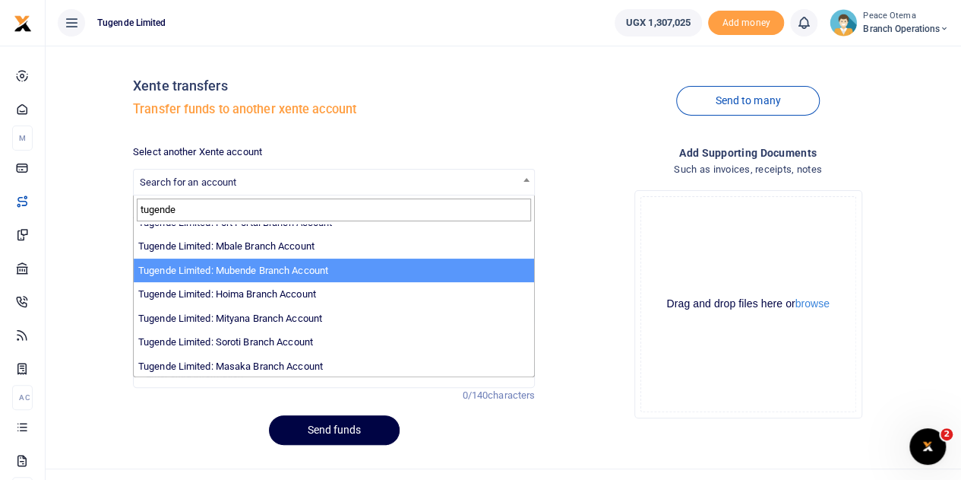
scroll to position [254, 0]
type input "tugende"
select select "3348"
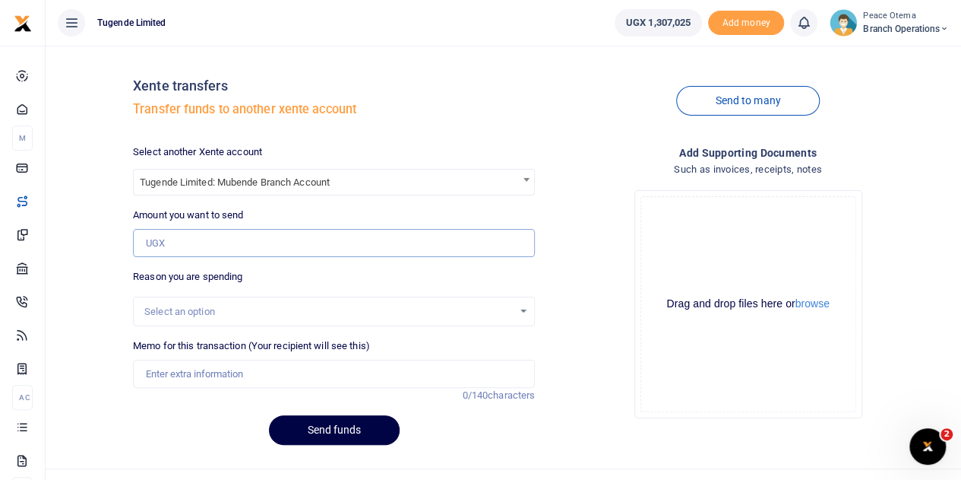
click at [204, 243] on input "Amount you want to send" at bounding box center [334, 243] width 402 height 29
click at [151, 234] on input "Amount you want to send" at bounding box center [334, 243] width 402 height 29
paste input "484,000.00"
type input "484,000"
click at [166, 374] on input "Memo for this transaction (Your recipient will see this)" at bounding box center [334, 373] width 402 height 29
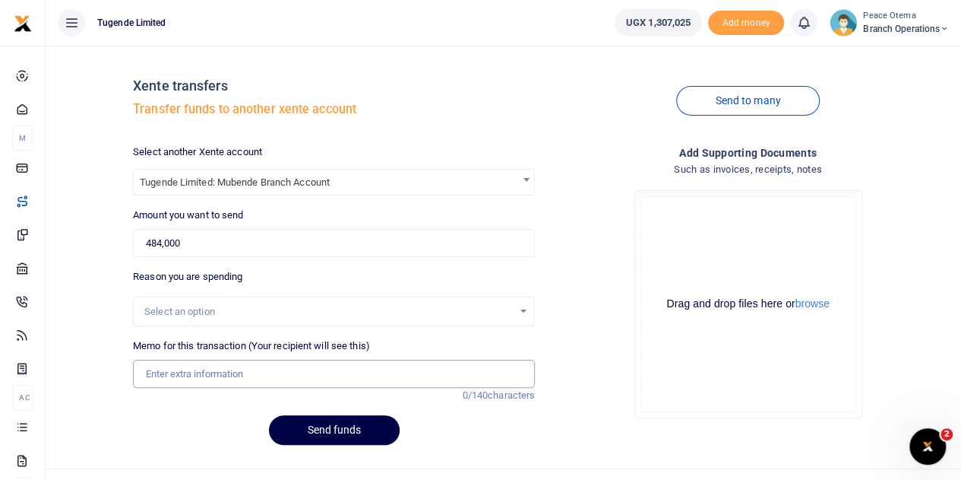
paste input "TLUG-016321"
click at [228, 370] on input "TLUG016321" at bounding box center [334, 373] width 402 height 29
click at [230, 371] on input "TLUG016321" at bounding box center [334, 373] width 402 height 29
paste input "TLUG-016334"
click at [281, 369] on input "TLUG016321 TLUG016334" at bounding box center [334, 373] width 402 height 29
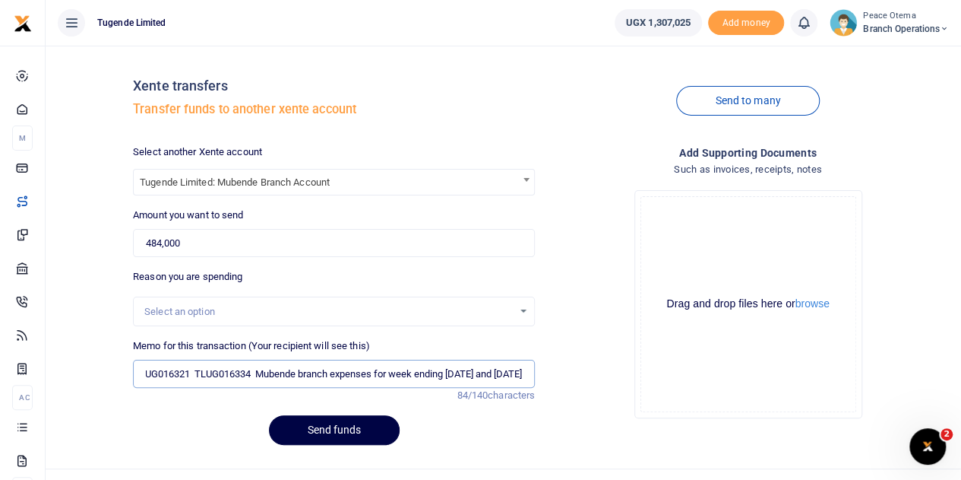
scroll to position [0, 40]
type input "TLUG016321 TLUG016334 Mubende branch expenses for week ending 9th and 16th Aug …"
click at [329, 425] on button "Send funds" at bounding box center [334, 430] width 131 height 30
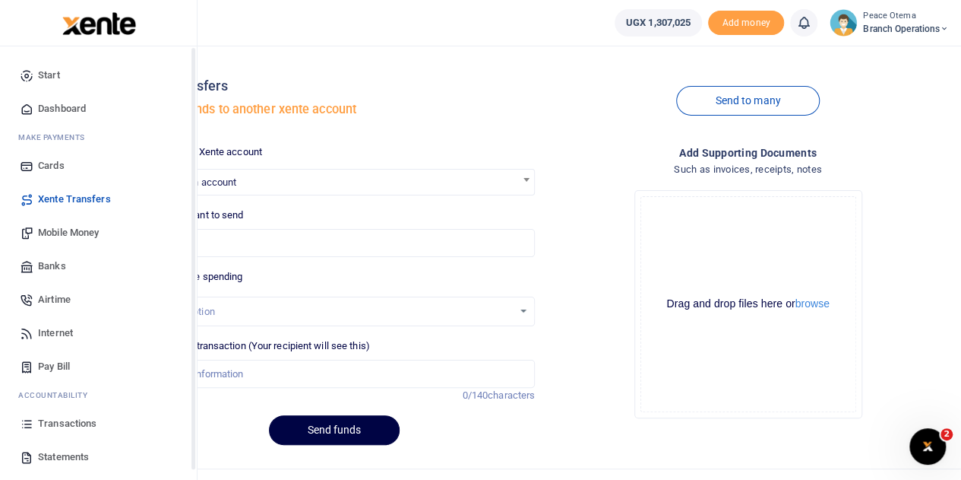
click at [56, 431] on link "Transactions" at bounding box center [98, 423] width 173 height 33
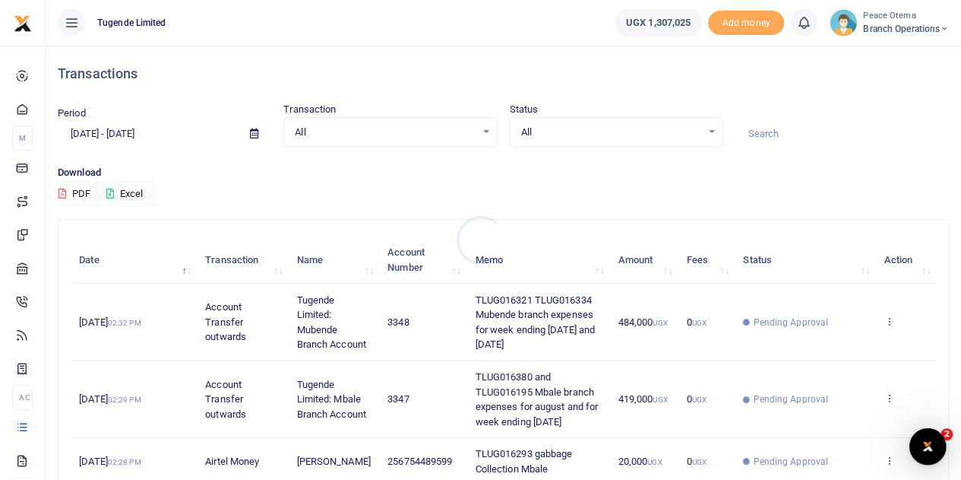
click at [760, 135] on div at bounding box center [480, 240] width 961 height 480
click at [768, 133] on input at bounding box center [843, 134] width 214 height 26
paste input "TLUG-016339"
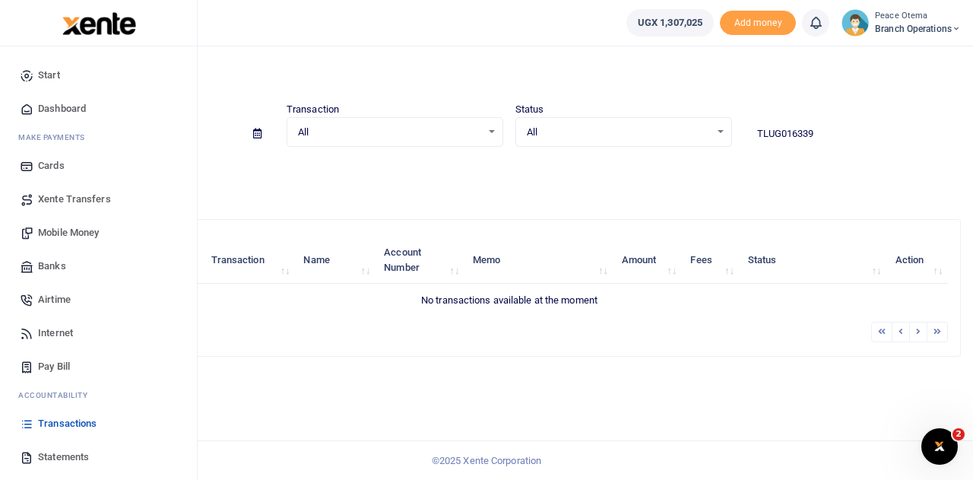
type input "TLUG016339"
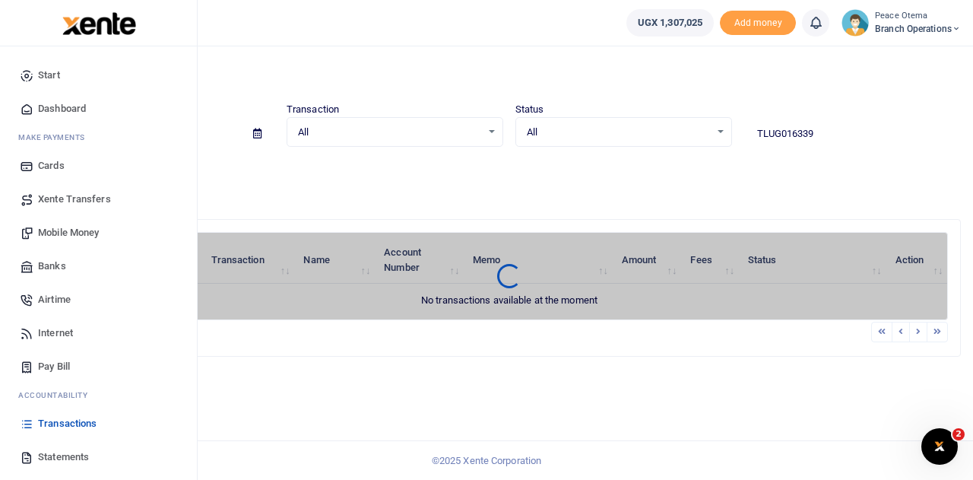
click at [65, 200] on span "Xente Transfers" at bounding box center [74, 199] width 73 height 15
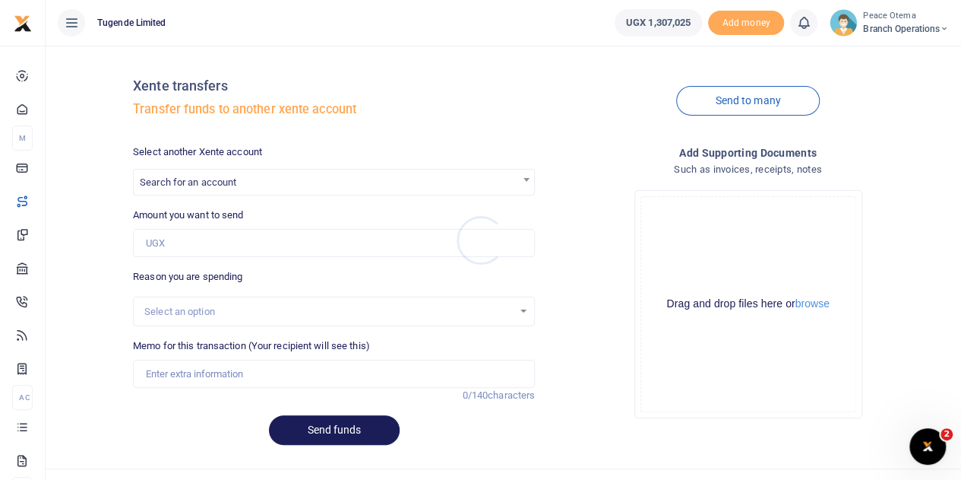
click at [211, 186] on div at bounding box center [480, 240] width 961 height 480
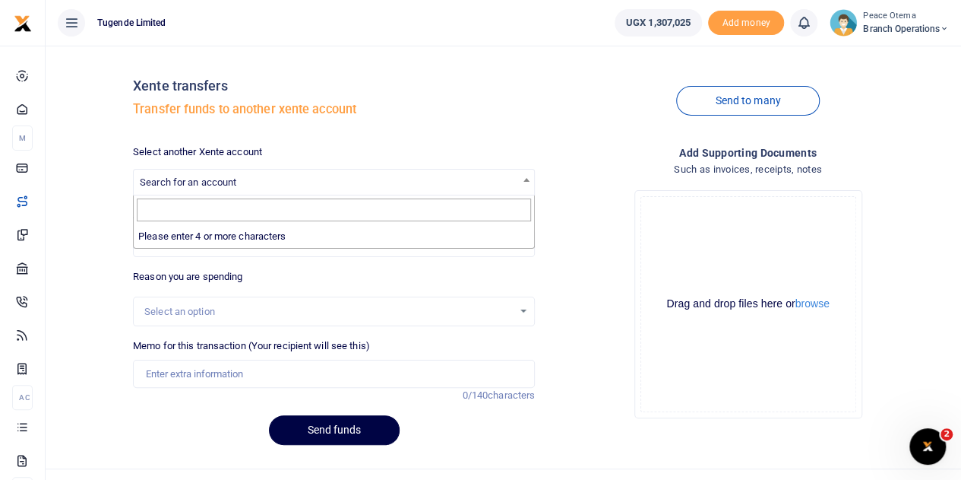
click at [211, 186] on span "Search for an account" at bounding box center [188, 181] width 97 height 11
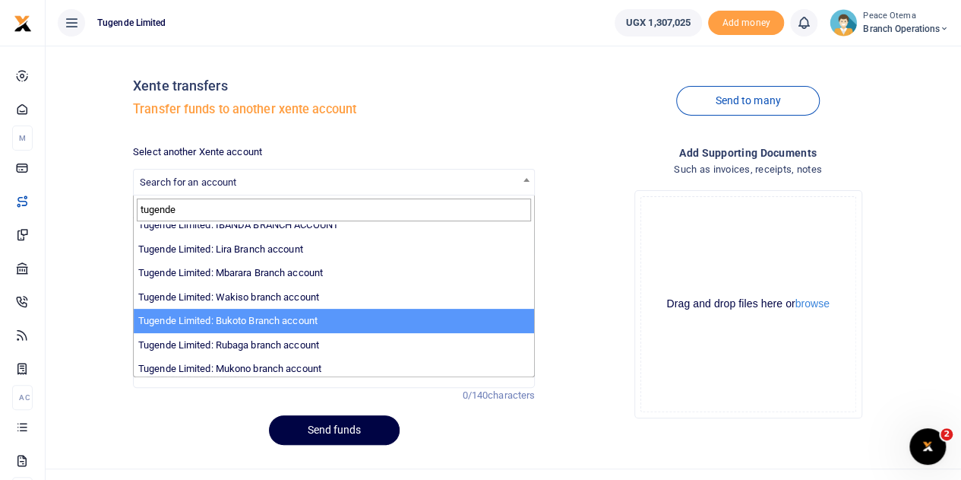
scroll to position [62, 0]
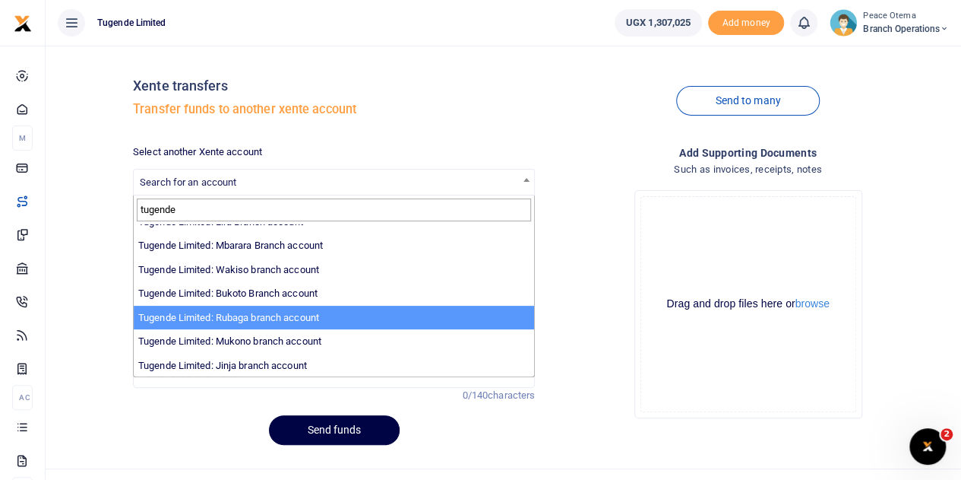
type input "tugende"
select select "3260"
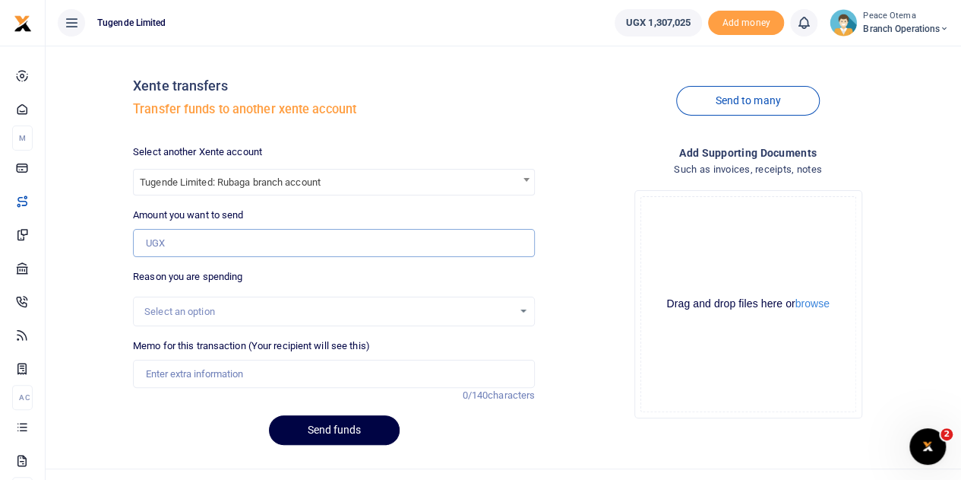
click at [207, 240] on input "Amount you want to send" at bounding box center [334, 243] width 402 height 29
click at [187, 239] on input "Amount you want to send" at bounding box center [334, 243] width 402 height 29
paste input "102,000.00"
type input "102,000"
click at [168, 375] on input "Memo for this transaction (Your recipient will see this)" at bounding box center [334, 373] width 402 height 29
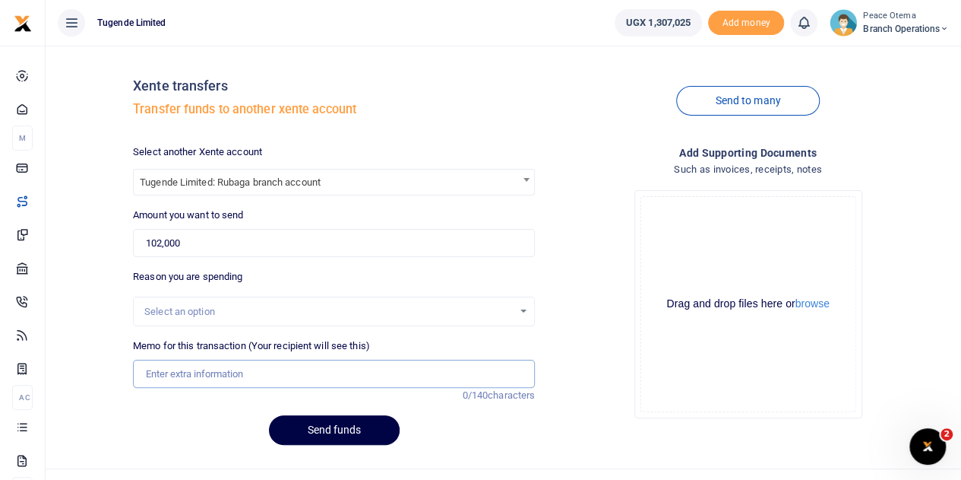
paste input "TLUG-016339"
click at [234, 385] on input "TLUG016339" at bounding box center [334, 373] width 402 height 29
click at [220, 370] on input "TLUG016339" at bounding box center [334, 373] width 402 height 29
paste input "Rubaga Branch Expenses Week Ending 30 August"
type input "TLUG016339 Rubaga Branch Expenses Week Ending 30 August"
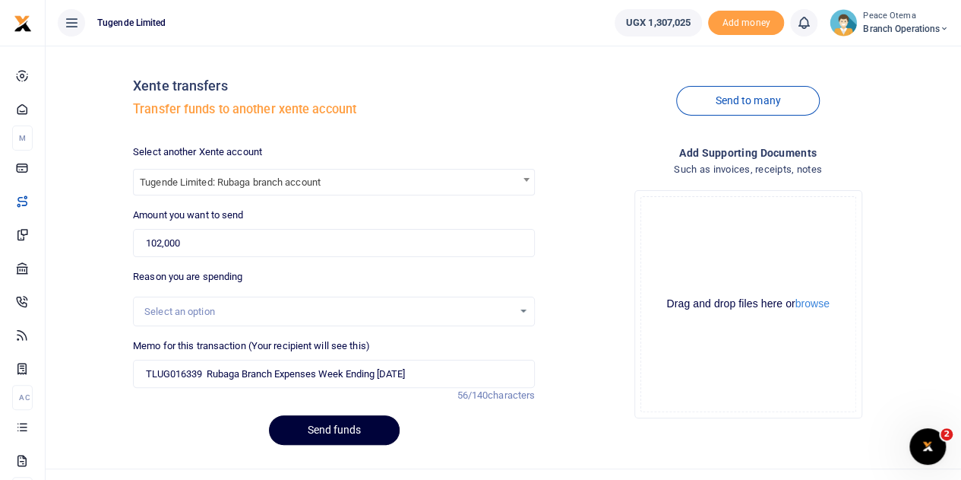
click at [305, 437] on button "Send funds" at bounding box center [334, 430] width 131 height 30
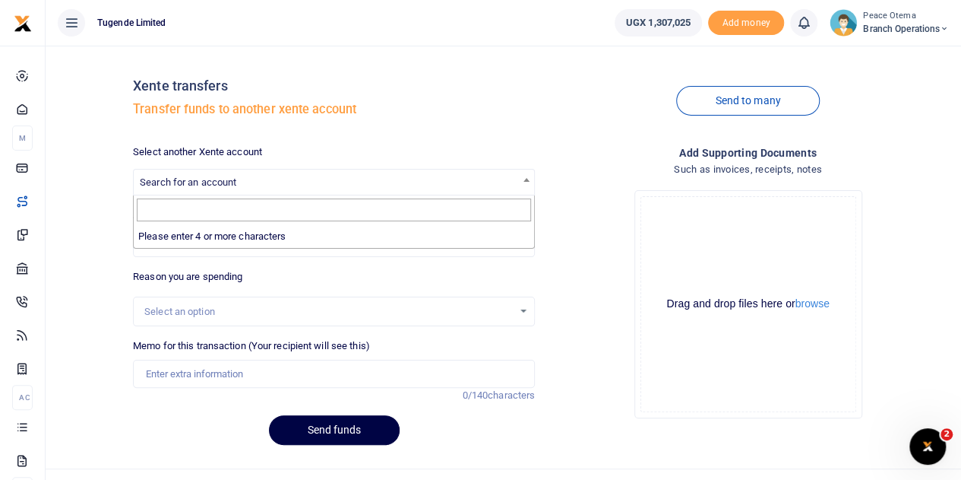
click at [192, 175] on span "Search for an account" at bounding box center [334, 181] width 401 height 24
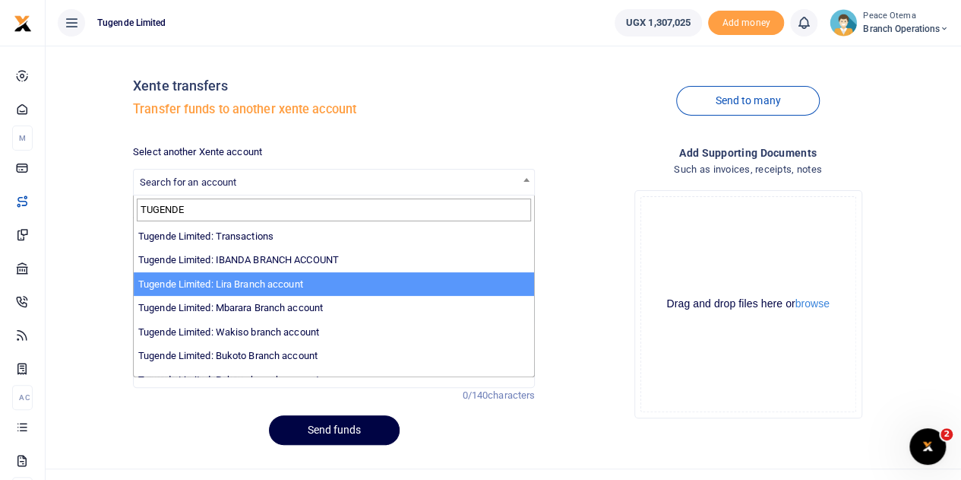
scroll to position [47, 0]
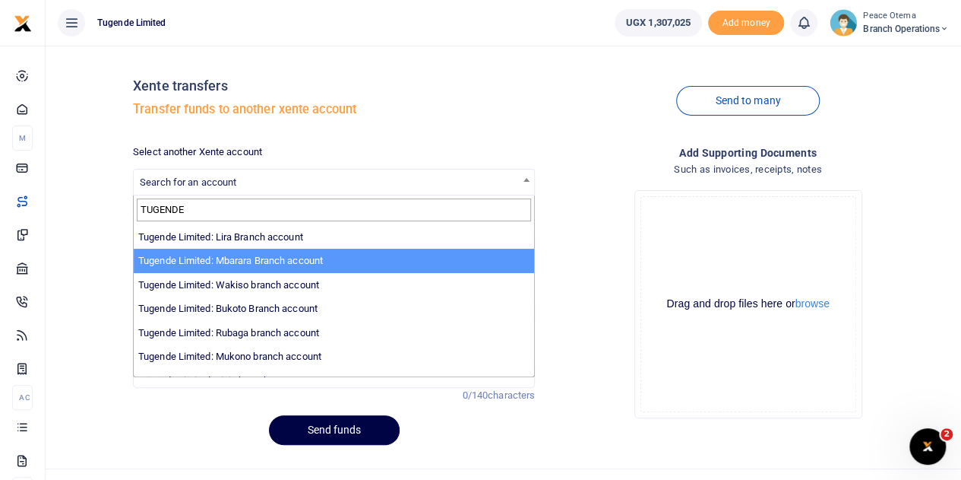
type input "TUGENDE"
select select "3290"
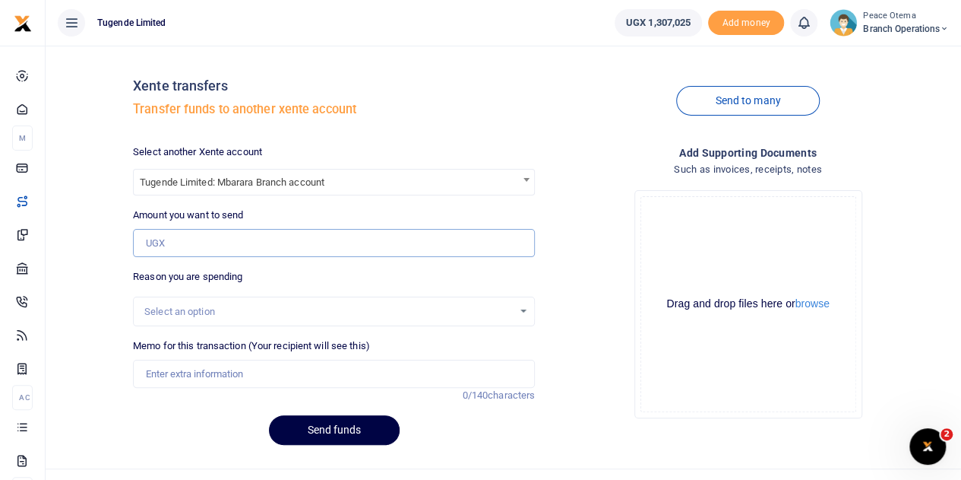
click at [185, 244] on input "Amount you want to send" at bounding box center [334, 243] width 402 height 29
paste input "173,000.00"
type input "173,000"
click at [175, 377] on input "Memo for this transaction (Your recipient will see this)" at bounding box center [334, 373] width 402 height 29
paste input "TLUG-016337"
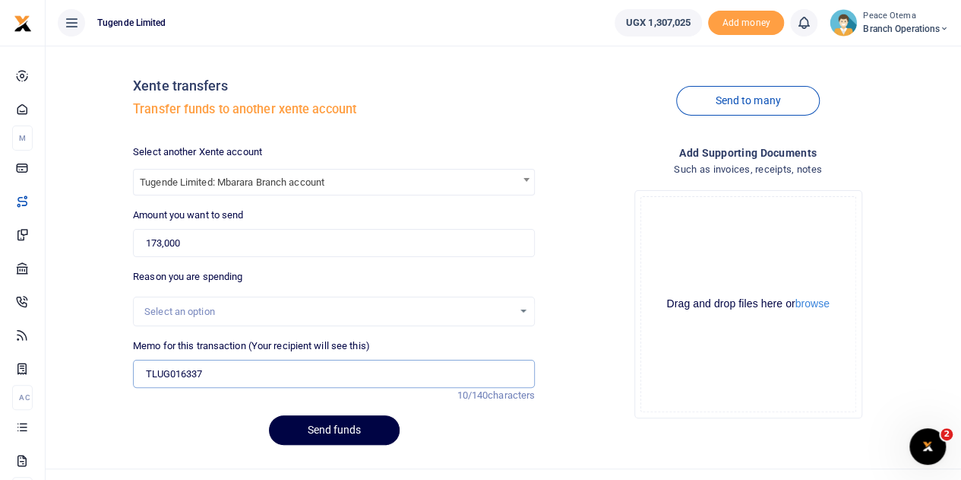
click at [233, 372] on input "TLUG016337" at bounding box center [334, 373] width 402 height 29
click at [231, 370] on input "TLUG016337" at bounding box center [334, 373] width 402 height 29
paste input "Mbarara Branch expense requisition for data"
type input "TLUG016337 Mbarara Branch expense requisition for data"
click at [342, 436] on button "Send funds" at bounding box center [334, 430] width 131 height 30
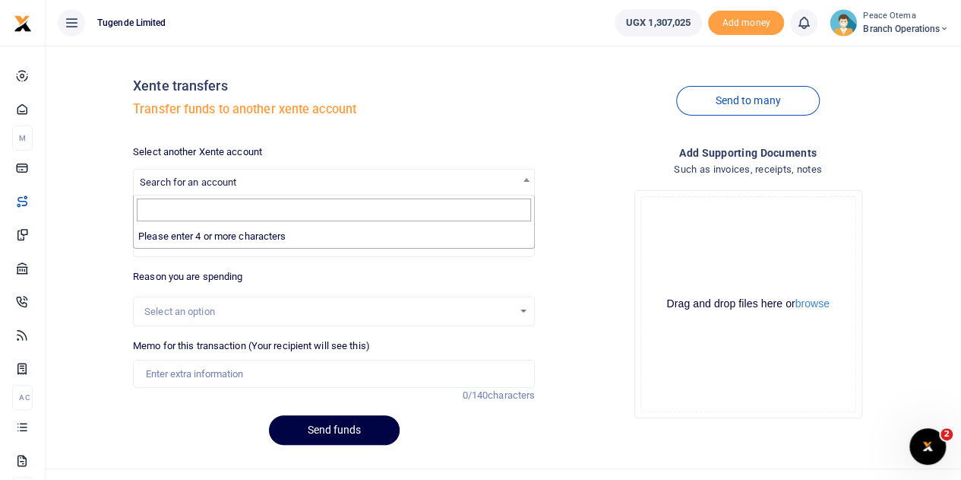
click at [187, 189] on span "Search for an account" at bounding box center [334, 181] width 401 height 24
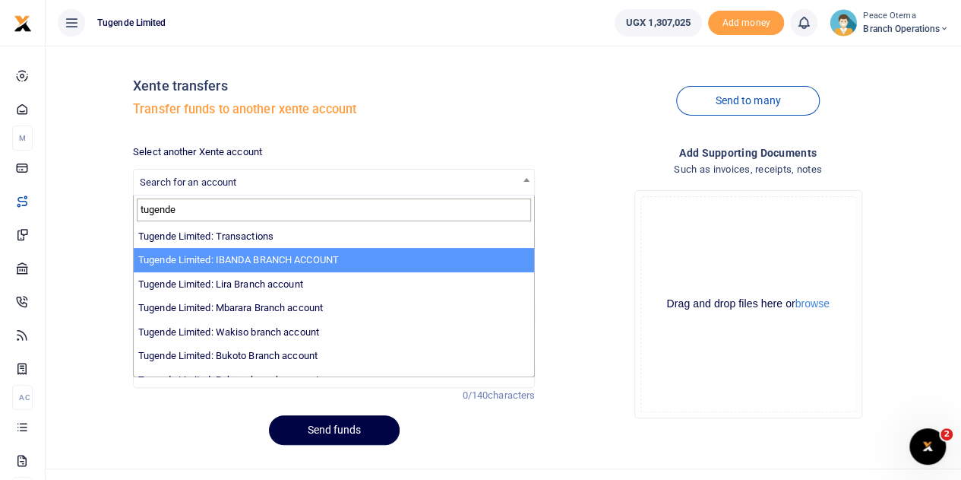
type input "tugende"
select select "3268"
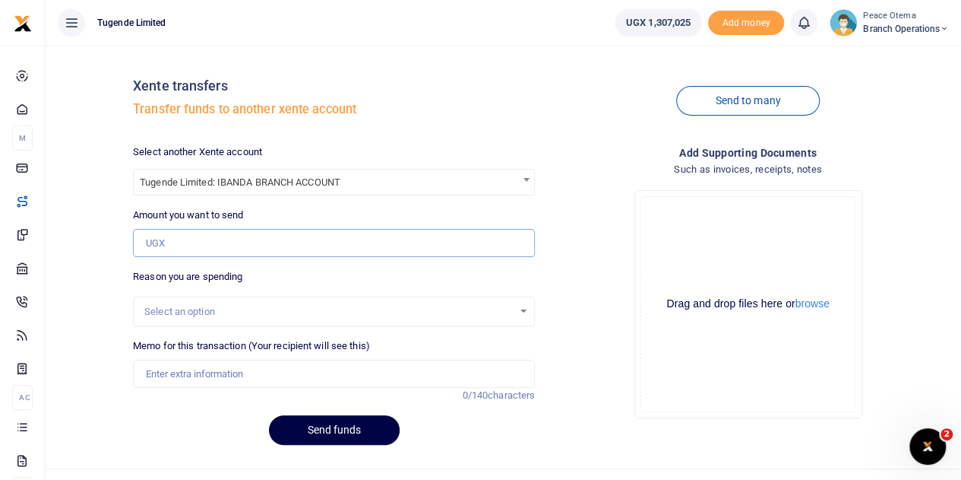
click at [179, 245] on input "Amount you want to send" at bounding box center [334, 243] width 402 height 29
click at [187, 249] on input "Amount you want to send" at bounding box center [334, 243] width 402 height 29
paste input "238,000.00"
type input "238,000"
click at [169, 375] on input "Memo for this transaction (Your recipient will see this)" at bounding box center [334, 373] width 402 height 29
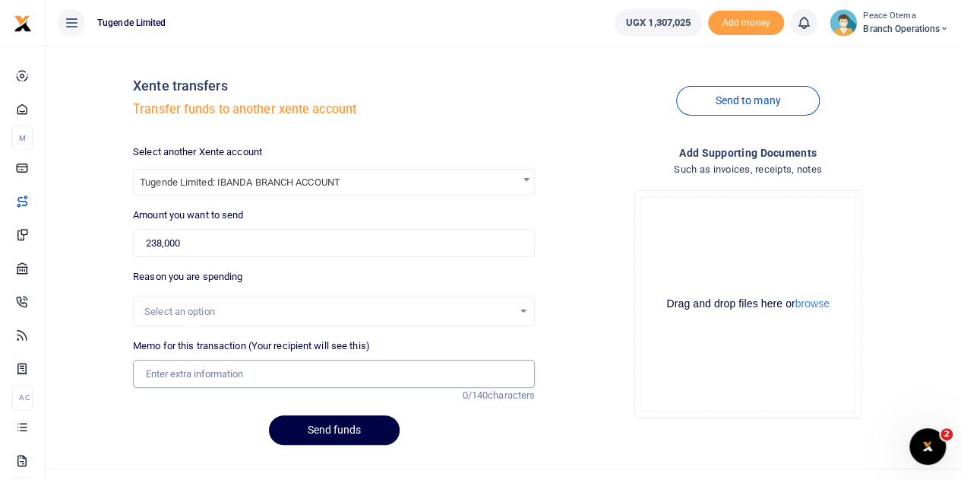
paste input "TLUG-016336"
click at [226, 372] on input "TLUG016336" at bounding box center [334, 373] width 402 height 29
click at [223, 377] on input "TLUG016336" at bounding box center [334, 373] width 402 height 29
paste input "Ibanda Branch data expense requisition."
type input "TLUG016336 Ibanda Branch data expense requisition"
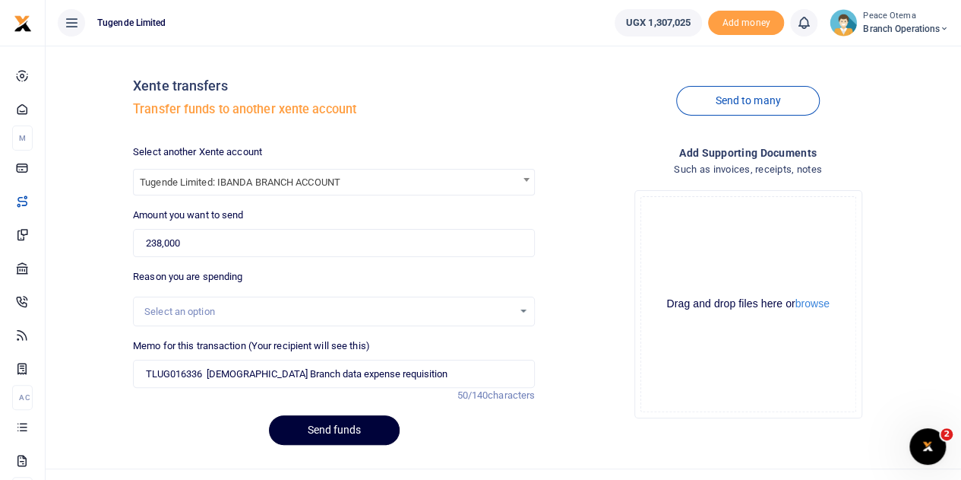
click at [318, 430] on button "Send funds" at bounding box center [334, 430] width 131 height 30
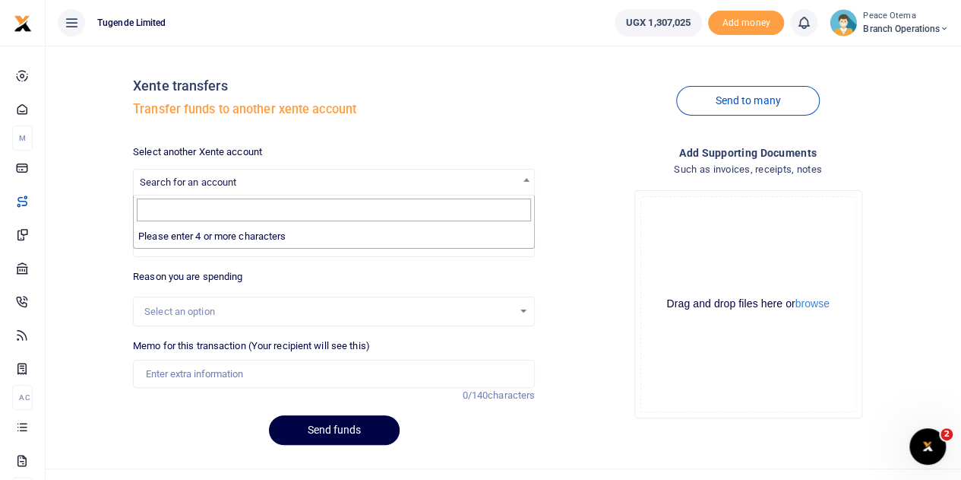
click at [228, 171] on span "Search for an account" at bounding box center [334, 181] width 401 height 24
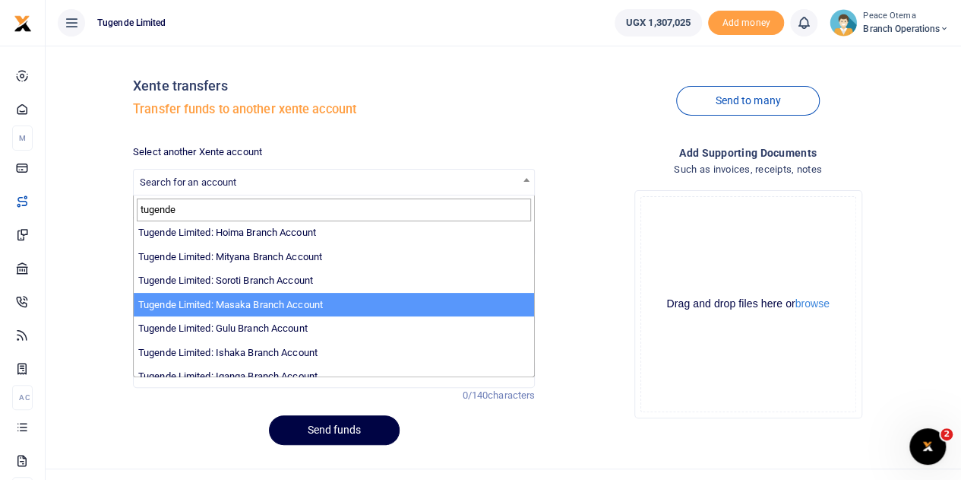
scroll to position [317, 0]
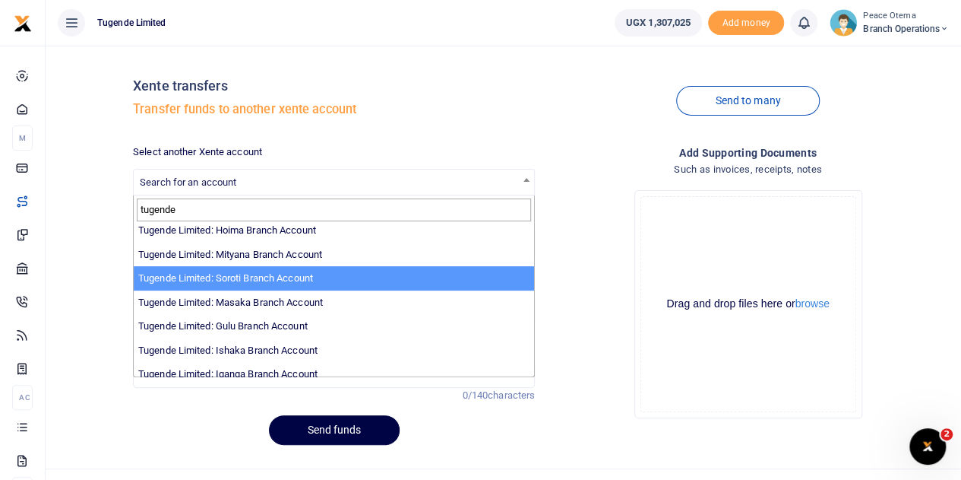
type input "tugende"
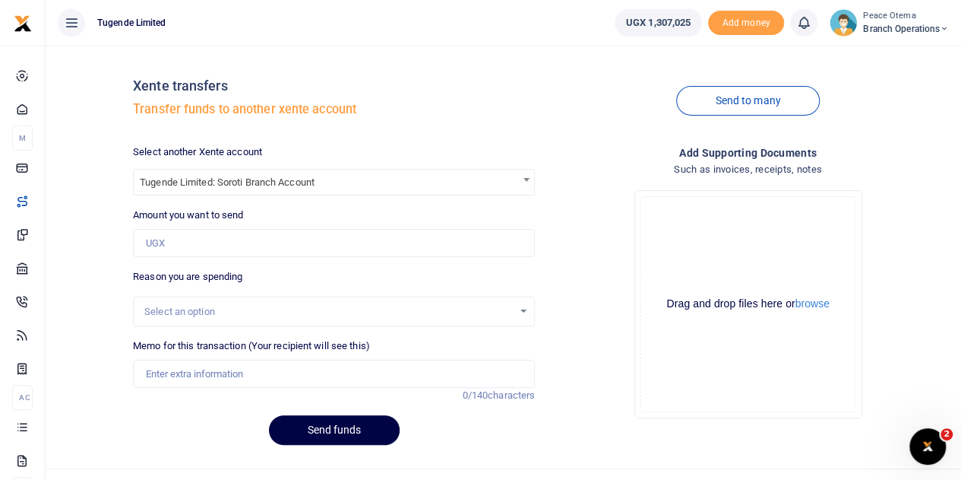
select select "3351"
click at [204, 249] on input "Amount you want to send" at bounding box center [334, 243] width 402 height 29
click at [169, 245] on input "Amount you want to send" at bounding box center [334, 243] width 402 height 29
paste input "391,000.00"
type input "391,000"
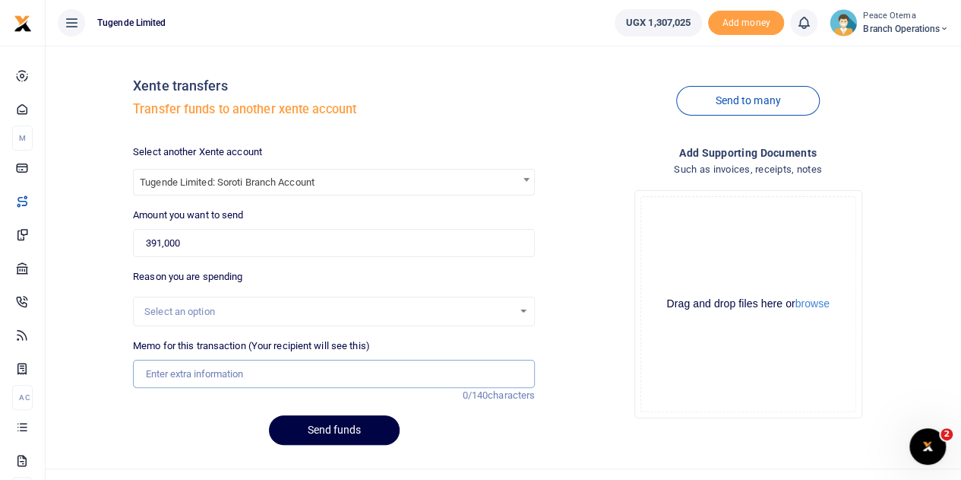
click at [204, 370] on input "Memo for this transaction (Your recipient will see this)" at bounding box center [334, 373] width 402 height 29
click at [160, 367] on input "Memo for this transaction (Your recipient will see this)" at bounding box center [334, 373] width 402 height 29
paste input "TLUG-016393"
click at [235, 367] on input "TLUG016393" at bounding box center [334, 373] width 402 height 29
click at [254, 379] on input "TLUG016393 and" at bounding box center [334, 373] width 402 height 29
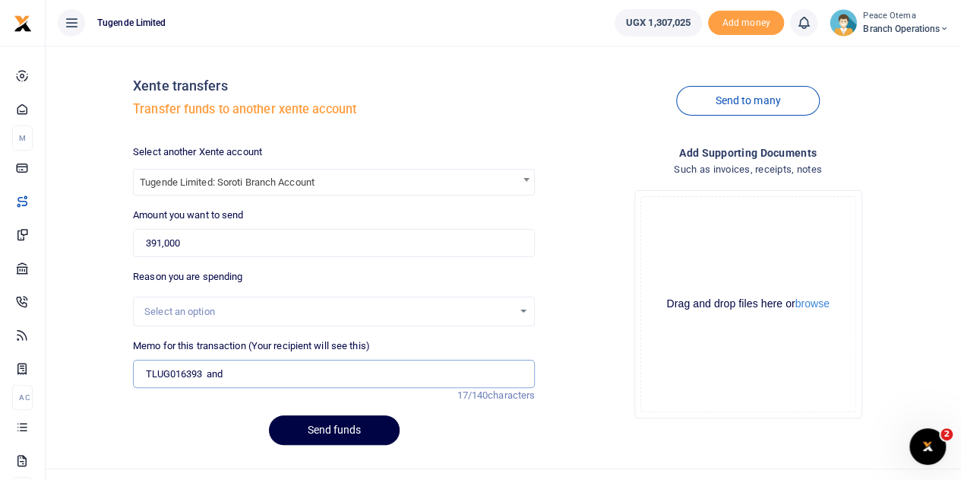
paste input "TLUG-016392"
click at [304, 375] on input "TLUG016393 and TLUG016392" at bounding box center [334, 373] width 402 height 29
type input "TLUG016393 and TLUG016392 Soroti branch expenses for weeks ending 6th and 13th …"
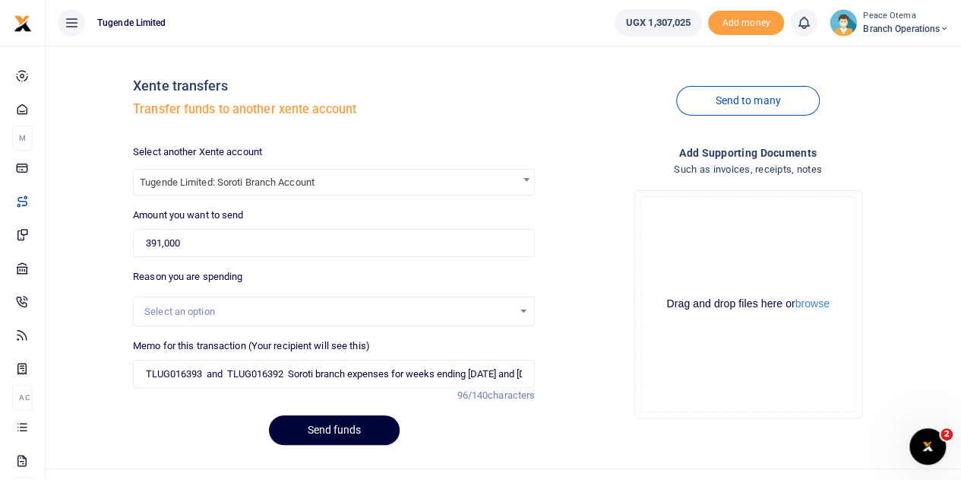
click at [321, 422] on button "Send funds" at bounding box center [334, 430] width 131 height 30
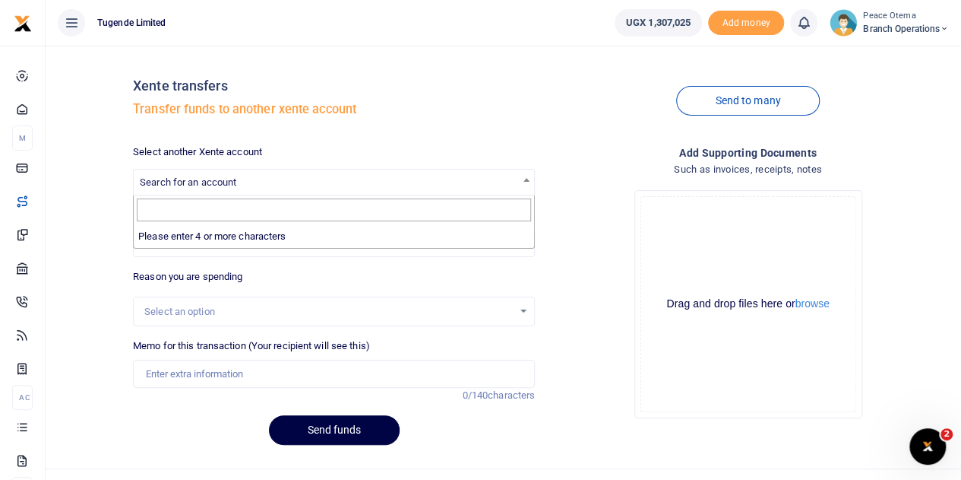
click at [181, 181] on span "Search for an account" at bounding box center [188, 181] width 97 height 11
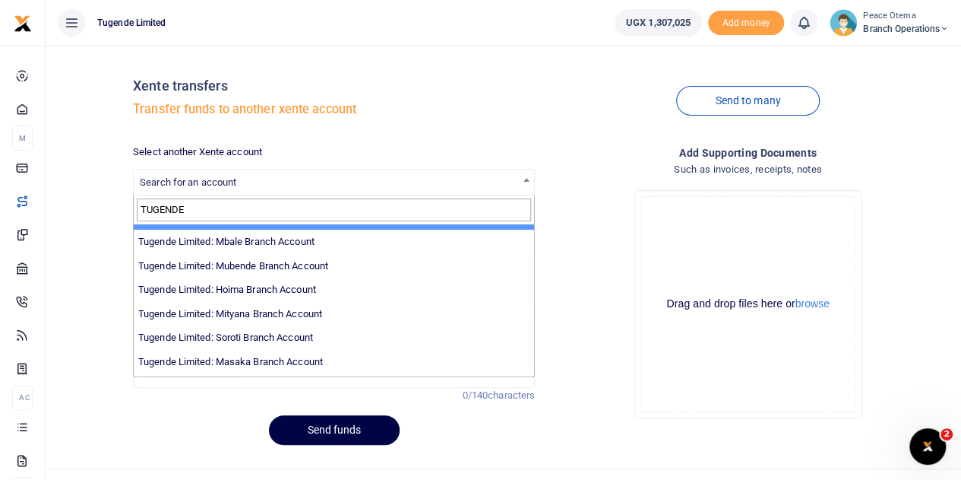
scroll to position [264, 0]
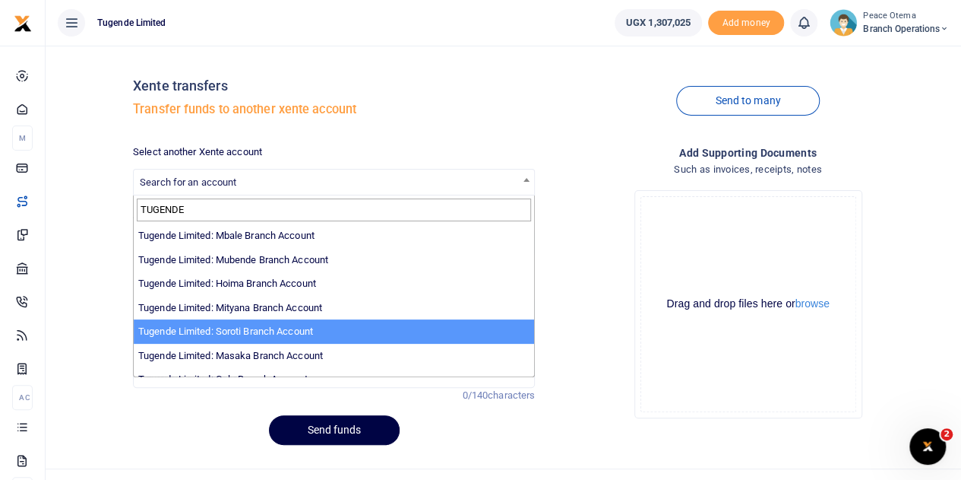
type input "TUGENDE"
select select "3351"
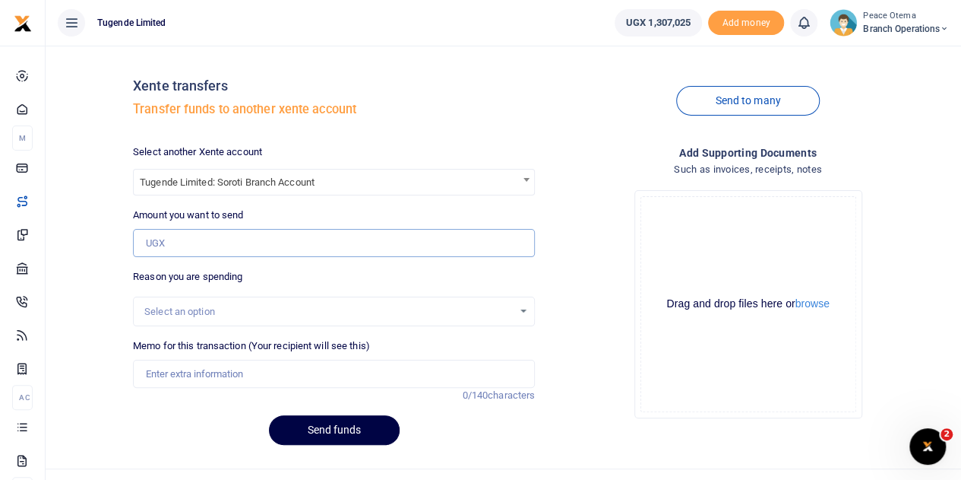
click at [182, 246] on input "Amount you want to send" at bounding box center [334, 243] width 402 height 29
click at [164, 242] on input "Amount you want to send" at bounding box center [334, 243] width 402 height 29
paste input "35,000.00"
type input "35,000"
click at [201, 370] on input "Memo for this transaction (Your recipient will see this)" at bounding box center [334, 373] width 402 height 29
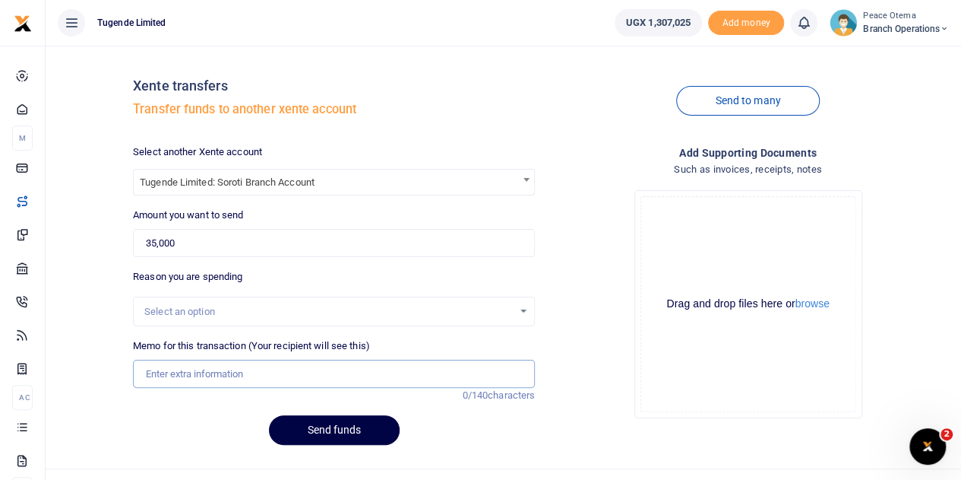
click at [169, 375] on input "Memo for this transaction (Your recipient will see this)" at bounding box center [334, 373] width 402 height 29
paste input "TLUG-016394"
click at [245, 373] on input "TLUG016394" at bounding box center [334, 373] width 402 height 29
click at [219, 382] on input "TLUG016394" at bounding box center [334, 373] width 402 height 29
paste input "Soroti branch requisition for branch utilities (Water) for the month of August"
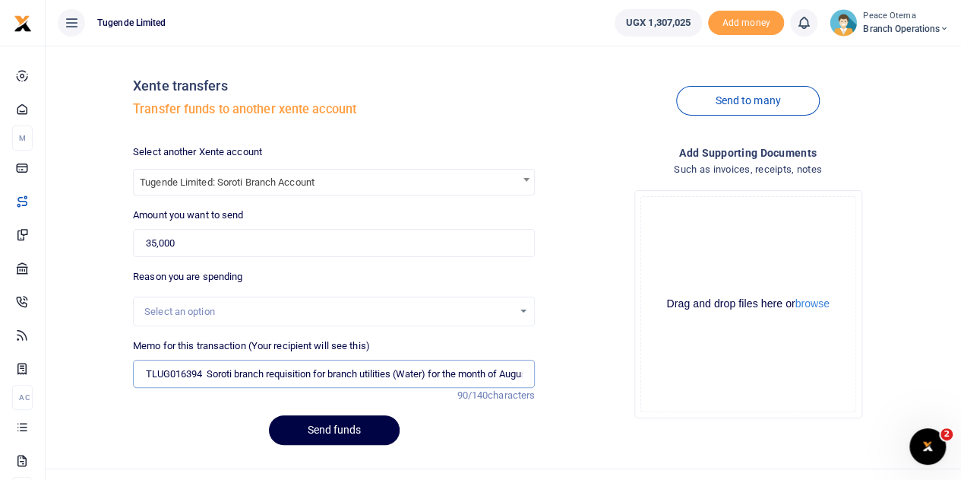
scroll to position [0, 17]
click at [380, 372] on input "TLUG016394 Soroti branch requisition for branch utilities (Water) for the month…" at bounding box center [334, 373] width 402 height 29
type input "TLUG016394 Soroti branch requisition for branch NWSC for the month of August"
click at [351, 428] on button "Send funds" at bounding box center [334, 430] width 131 height 30
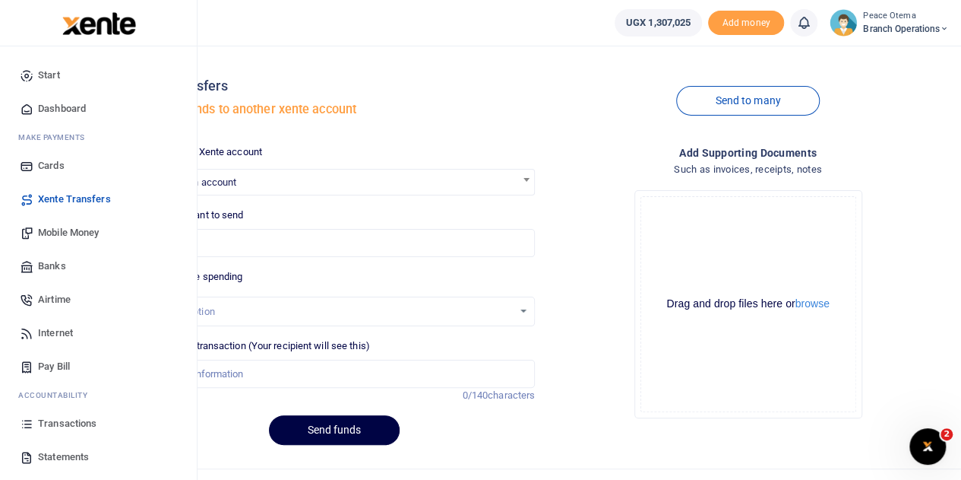
click at [56, 234] on span "Mobile Money" at bounding box center [68, 232] width 61 height 15
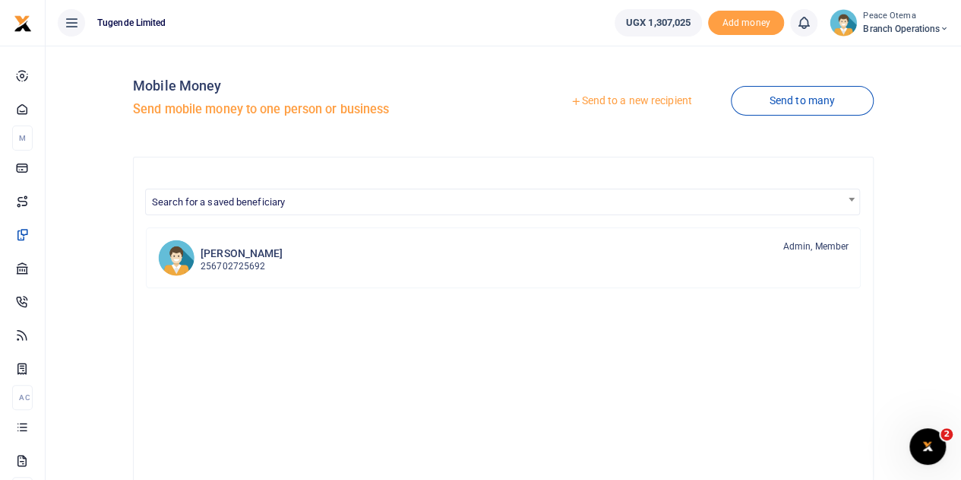
click at [572, 105] on icon at bounding box center [576, 101] width 11 height 11
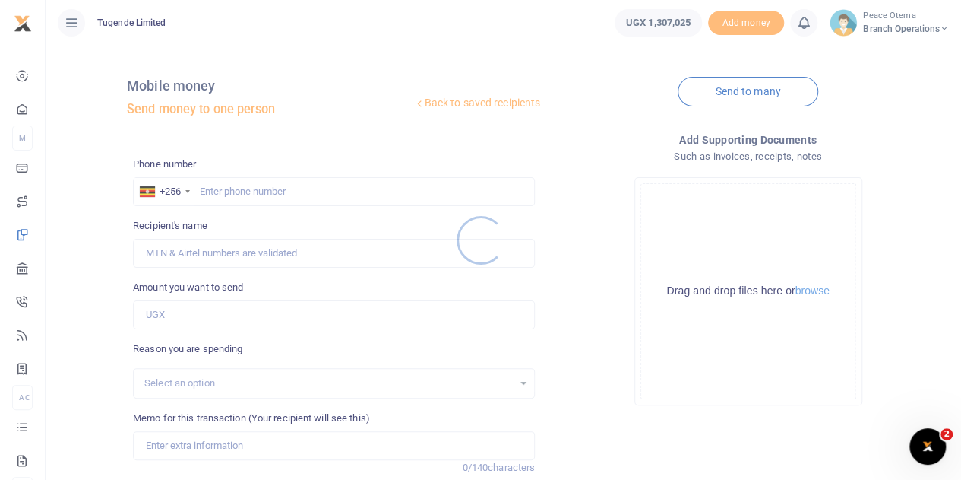
click at [215, 188] on div at bounding box center [480, 240] width 961 height 480
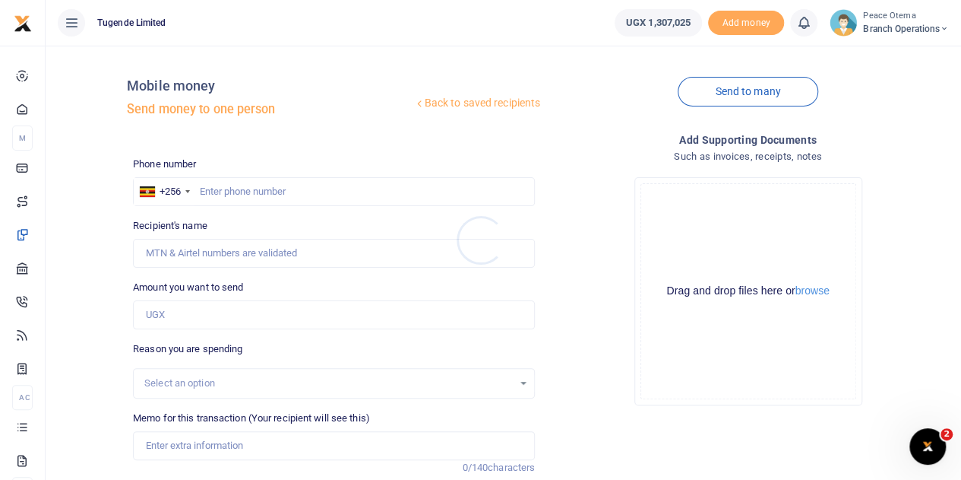
click at [215, 188] on div at bounding box center [480, 240] width 961 height 480
click at [215, 188] on input "text" at bounding box center [334, 191] width 402 height 29
paste input "777151394"
type input "777151394"
type input "[PERSON_NAME]"
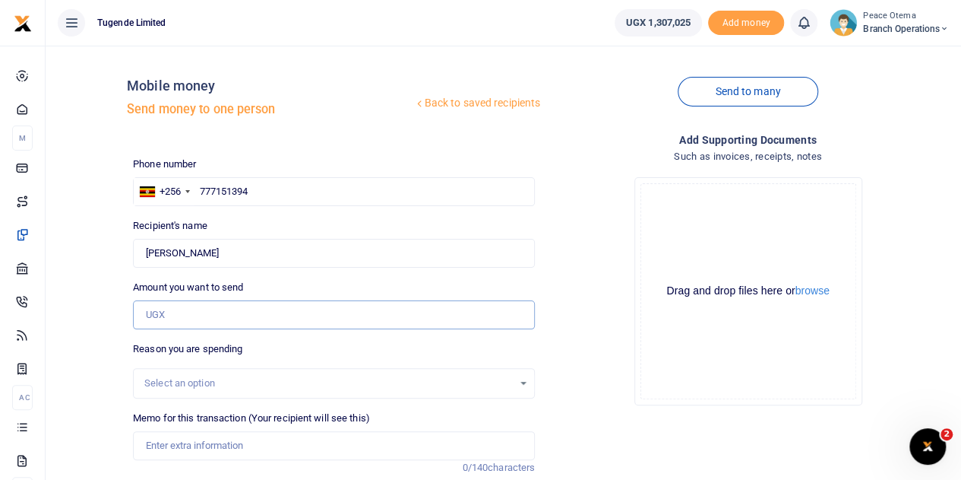
click at [173, 319] on input "Amount you want to send" at bounding box center [334, 314] width 402 height 29
type input "130,000"
click at [161, 445] on input "Memo for this transaction (Your recipient will see this)" at bounding box center [334, 445] width 402 height 29
paste input "TLUG-016293"
click at [222, 448] on input "TLUG016293" at bounding box center [334, 445] width 402 height 29
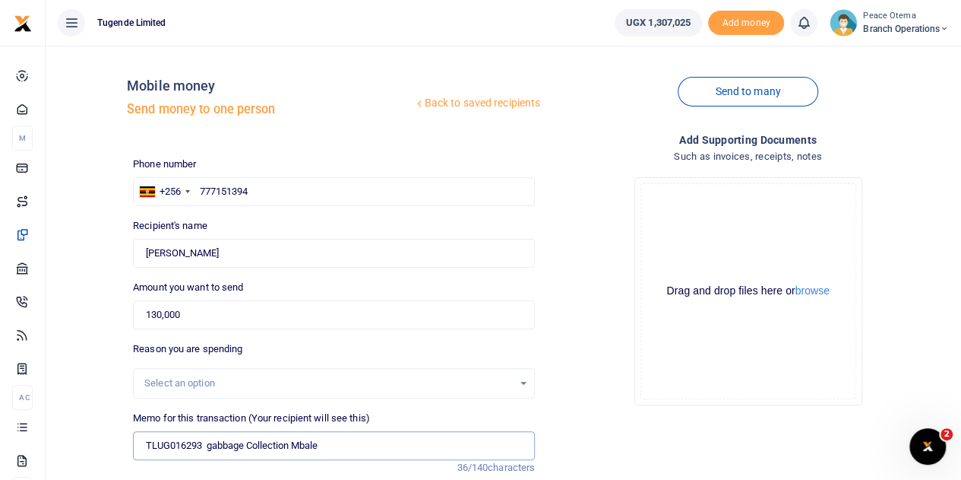
click at [330, 440] on input "TLUG016293 gabbage Collection Mbale" at bounding box center [334, 445] width 402 height 29
click at [289, 446] on input "TLUG016293 gabbage Collection Mbale" at bounding box center [334, 445] width 402 height 29
drag, startPoint x: 292, startPoint y: 446, endPoint x: 208, endPoint y: 445, distance: 83.6
click at [208, 445] on input "TLUG016293 gabbage Collection Mbale" at bounding box center [334, 445] width 402 height 29
paste input "Compound Slashing cleaning"
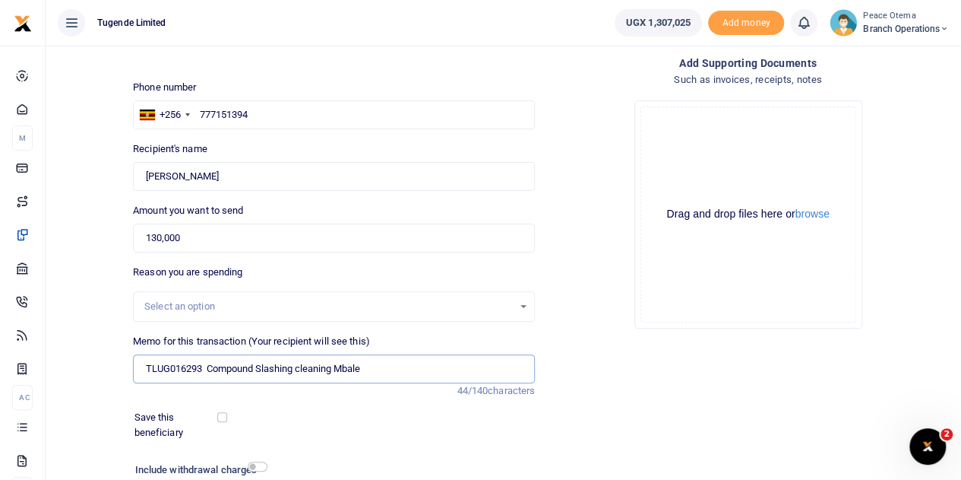
scroll to position [78, 0]
click at [377, 372] on input "TLUG016293 Compound Slashing cleaning Mbale" at bounding box center [334, 367] width 402 height 29
click at [334, 366] on input "TLUG016293 Compound Slashing cleaning Mbale" at bounding box center [334, 367] width 402 height 29
click at [370, 369] on input "TLUG016293 Compound Slashing cleaning Mbale" at bounding box center [334, 367] width 402 height 29
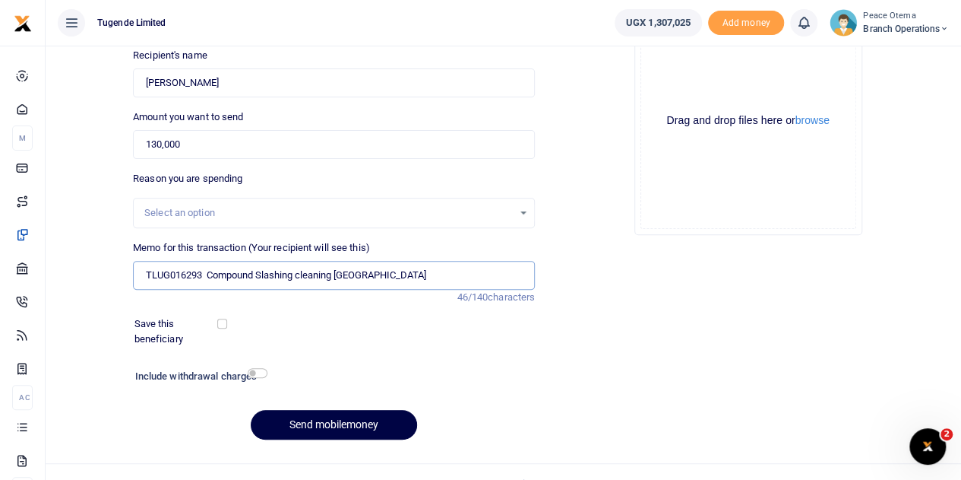
scroll to position [192, 0]
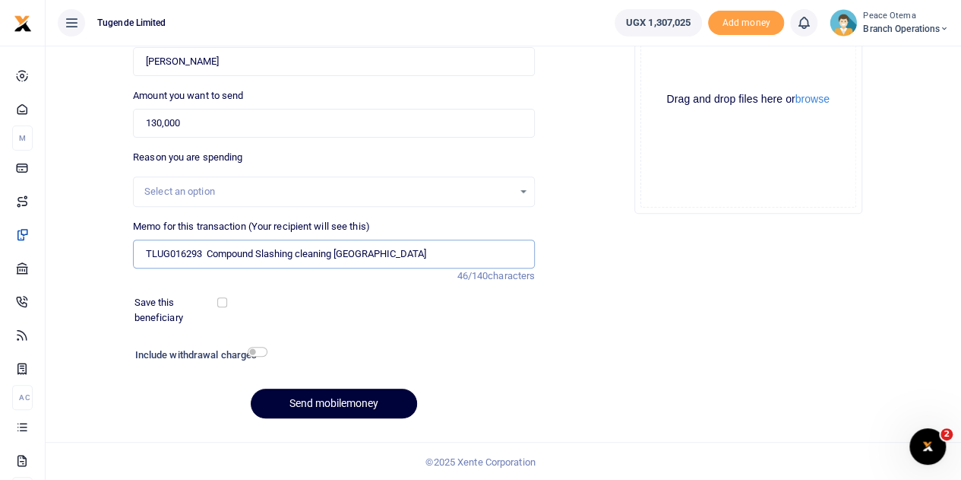
type input "TLUG016293 Compound Slashing cleaning [GEOGRAPHIC_DATA]"
click at [331, 398] on button "Send mobilemoney" at bounding box center [334, 403] width 166 height 30
